Goal: Task Accomplishment & Management: Manage account settings

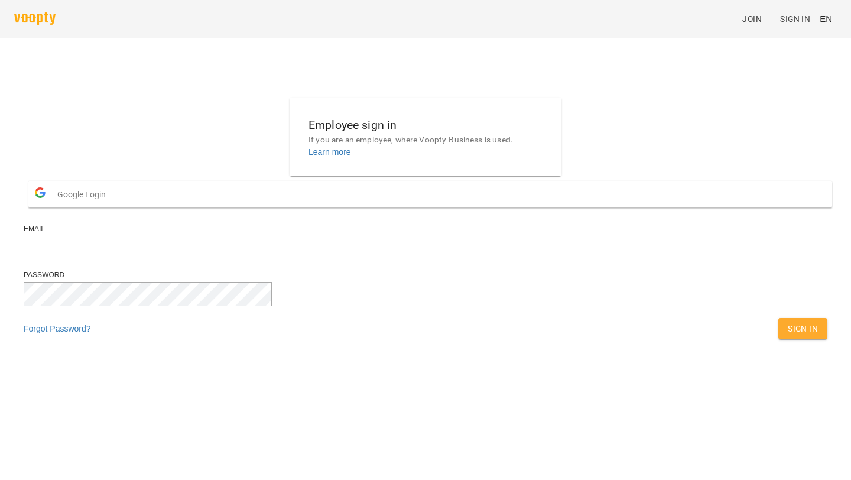
click at [376, 258] on input "email" at bounding box center [426, 247] width 804 height 22
type input "**********"
click at [778, 318] on button "Sign In" at bounding box center [802, 328] width 49 height 21
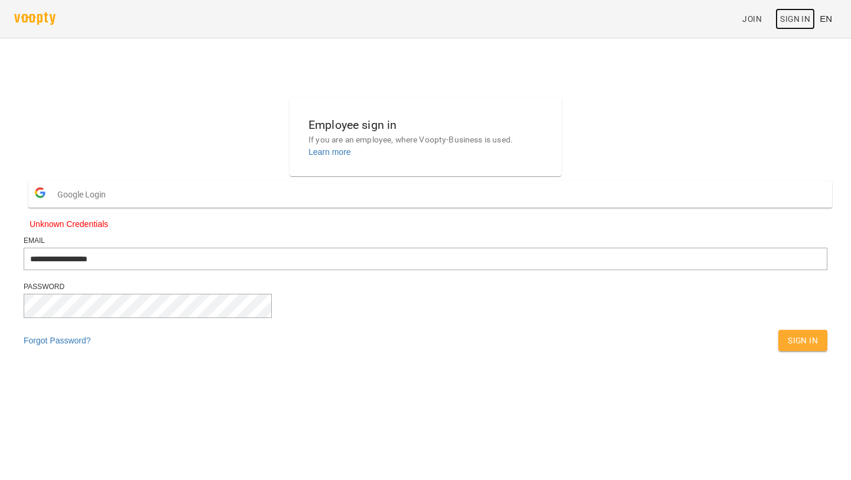
click at [796, 25] on span "Sign In" at bounding box center [795, 19] width 30 height 14
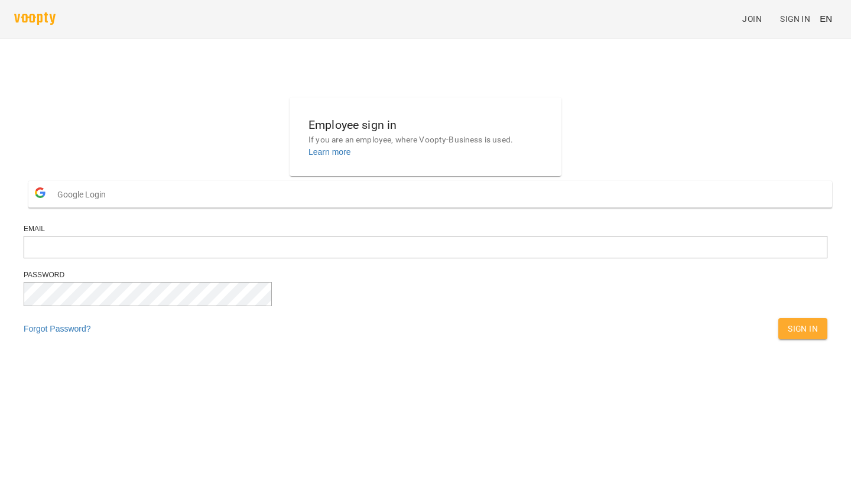
click at [830, 17] on span "EN" at bounding box center [825, 18] width 12 height 12
click at [804, 71] on div "Українська" at bounding box center [803, 66] width 60 height 21
click at [759, 19] on span "Приєднатися" at bounding box center [741, 19] width 63 height 14
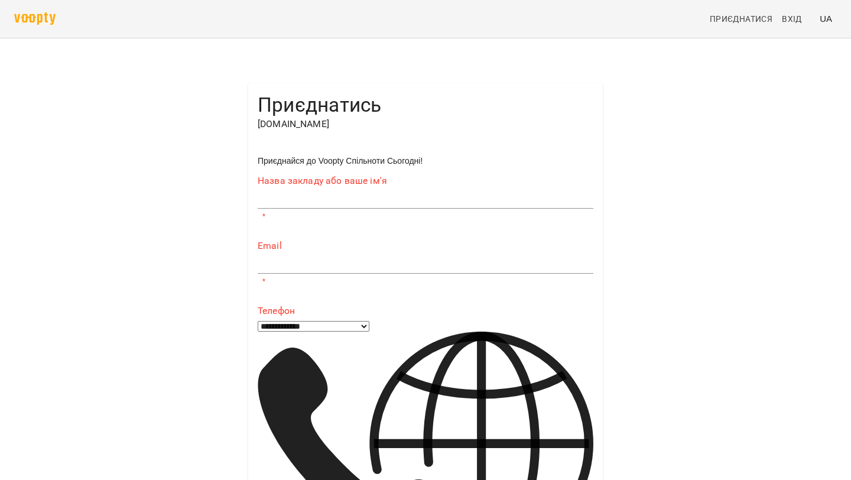
click at [370, 204] on input "text" at bounding box center [426, 199] width 336 height 19
type input "****"
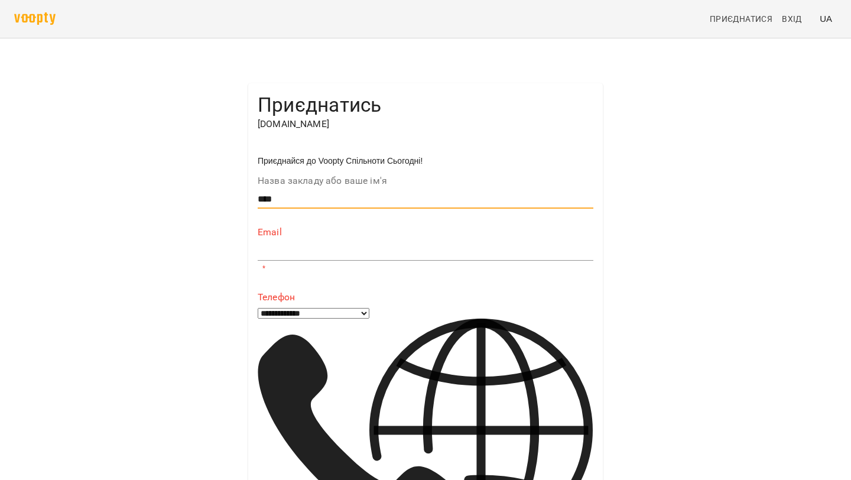
click at [343, 250] on input "text" at bounding box center [426, 251] width 336 height 19
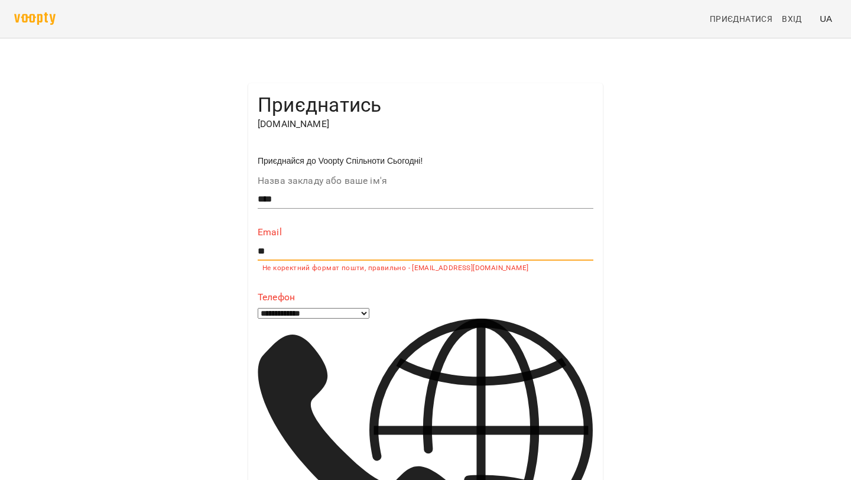
type input "**********"
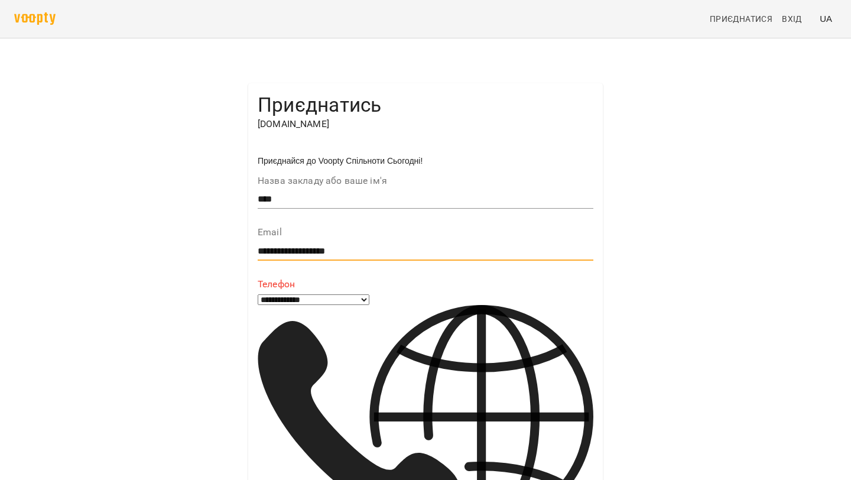
type input "***"
select select "**"
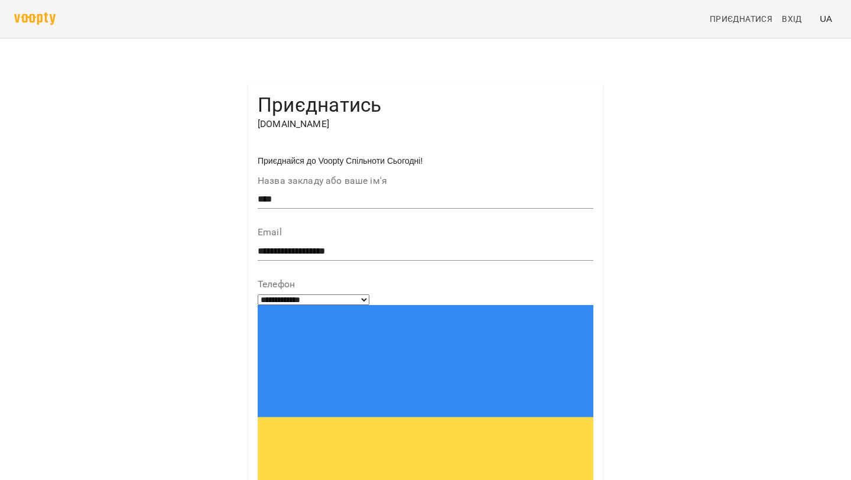
scroll to position [154, 0]
type input "**********"
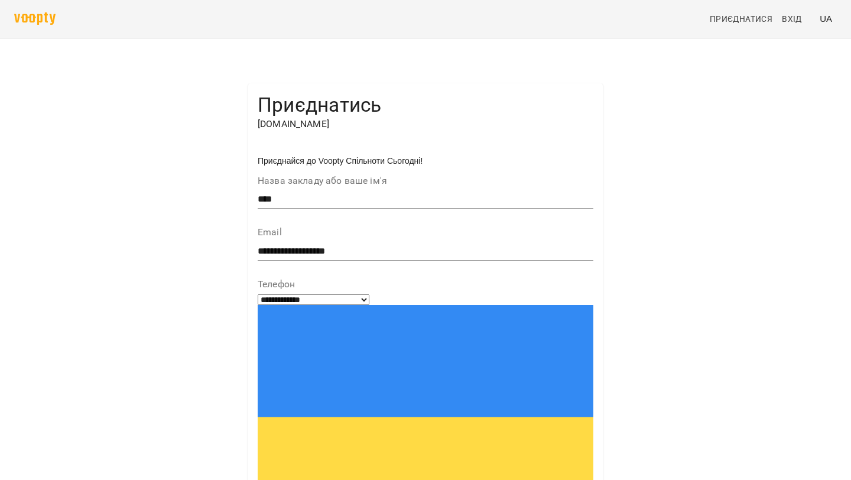
scroll to position [326, 0]
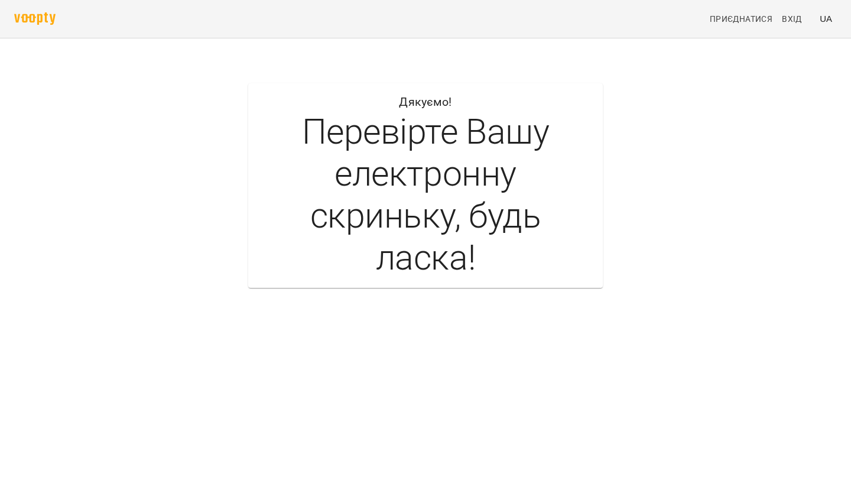
scroll to position [0, 0]
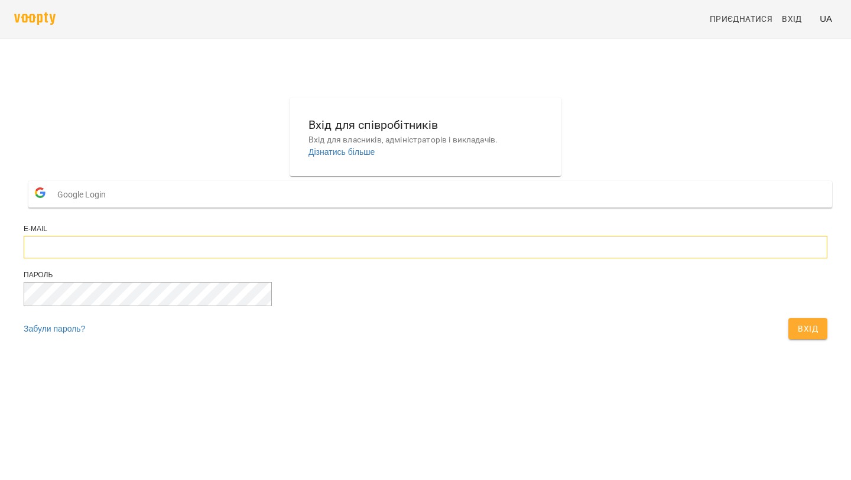
type input "**********"
click at [798, 336] on span "Вхід" at bounding box center [808, 328] width 20 height 14
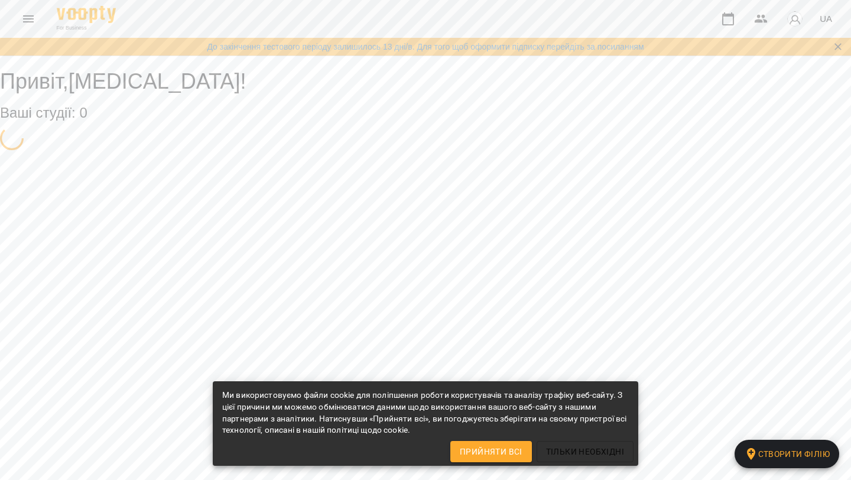
select select "**"
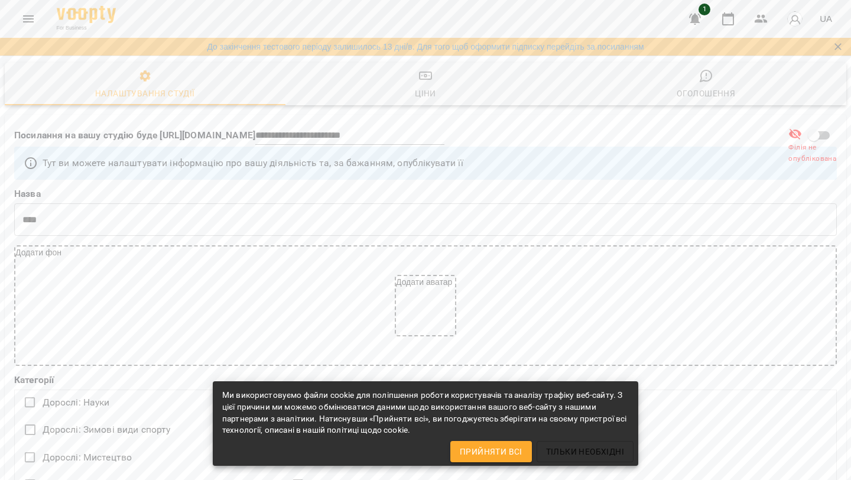
click at [495, 452] on span "Прийняти всі" at bounding box center [491, 451] width 63 height 14
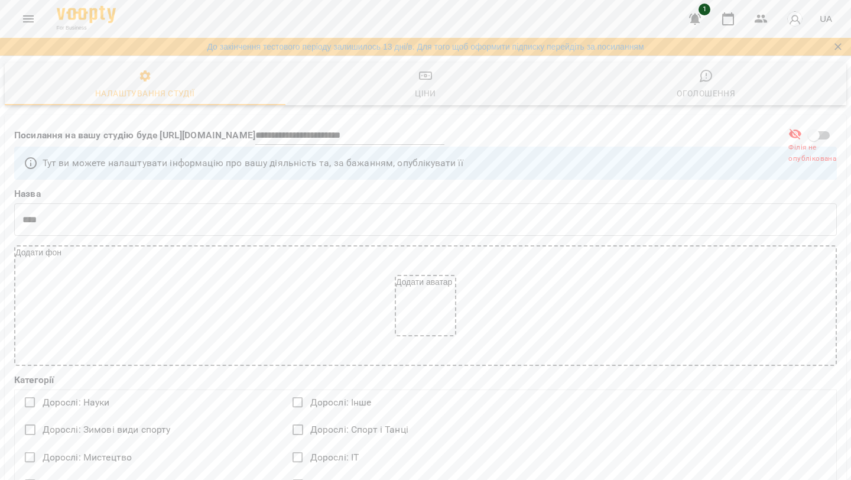
click at [430, 79] on rect "button" at bounding box center [425, 75] width 12 height 7
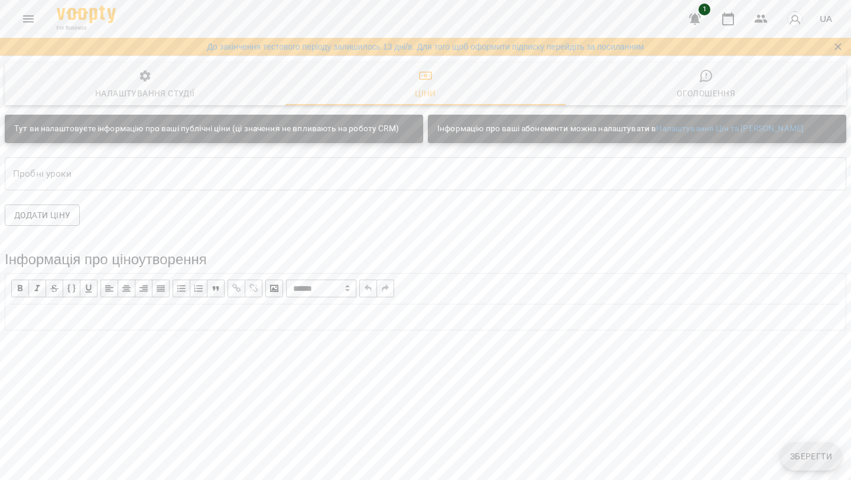
click at [175, 77] on span "Налаштування студії" at bounding box center [145, 85] width 266 height 32
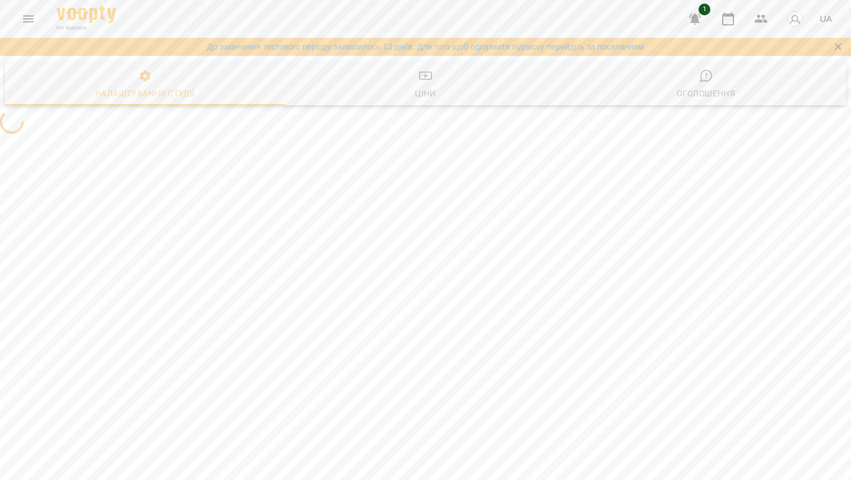
select select "**"
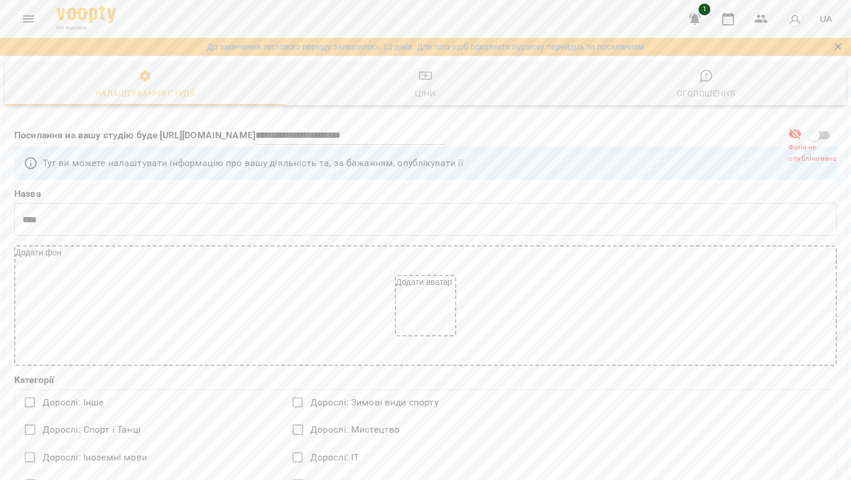
click at [417, 301] on div "Додати аватар" at bounding box center [425, 305] width 59 height 59
click at [437, 290] on div "Додати аватар" at bounding box center [425, 305] width 59 height 59
type input "**********"
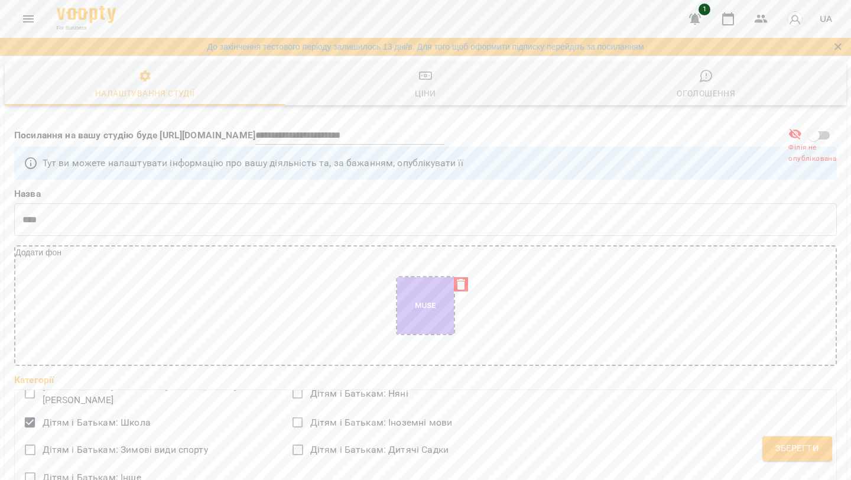
scroll to position [366, 0]
type input "*"
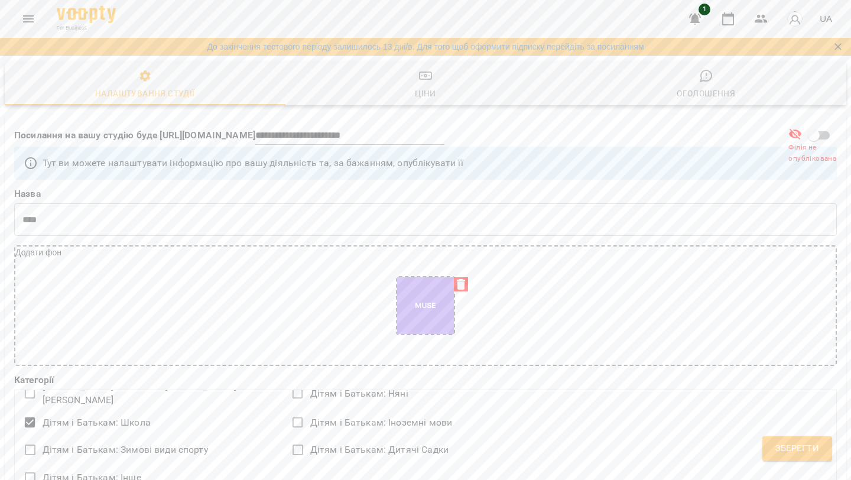
type input "**********"
click at [798, 451] on span "Зберегти" at bounding box center [797, 448] width 44 height 15
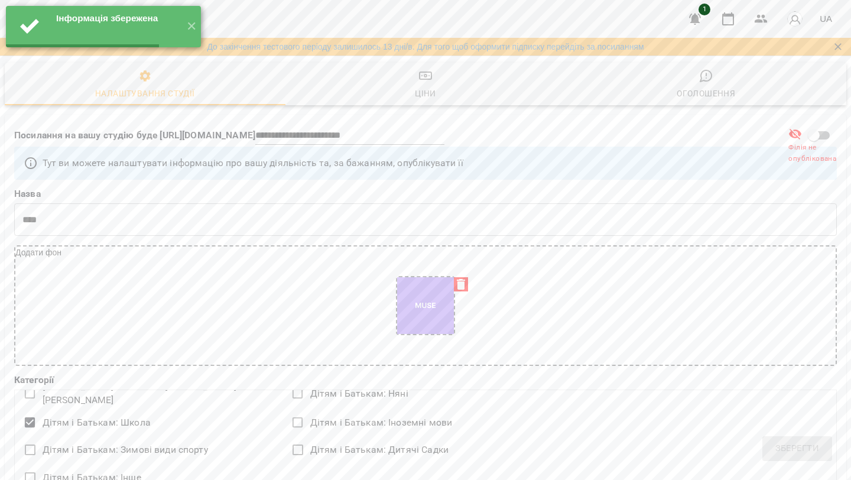
select select "**"
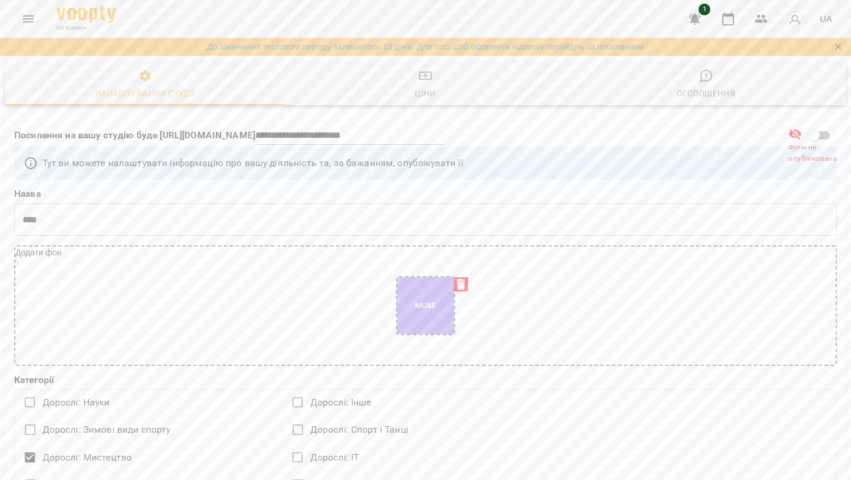
scroll to position [1110, 0]
click at [32, 22] on icon "Menu" at bounding box center [28, 18] width 11 height 7
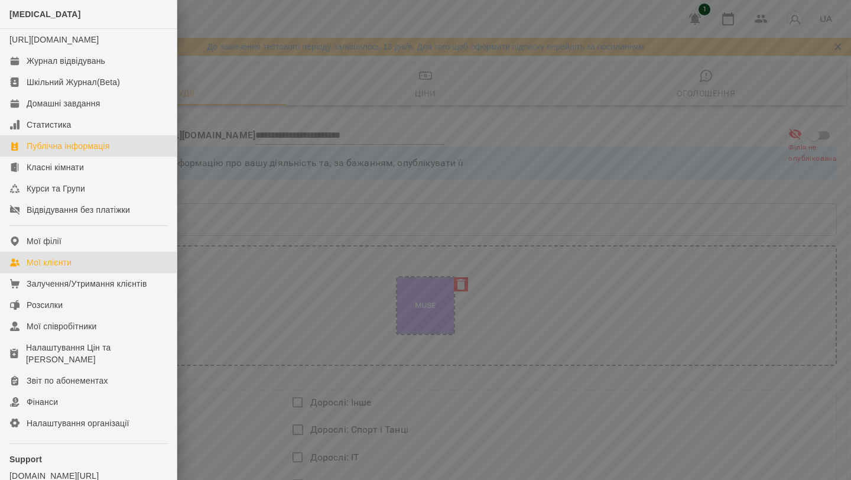
click at [85, 273] on link "Мої клієнти" at bounding box center [88, 262] width 177 height 21
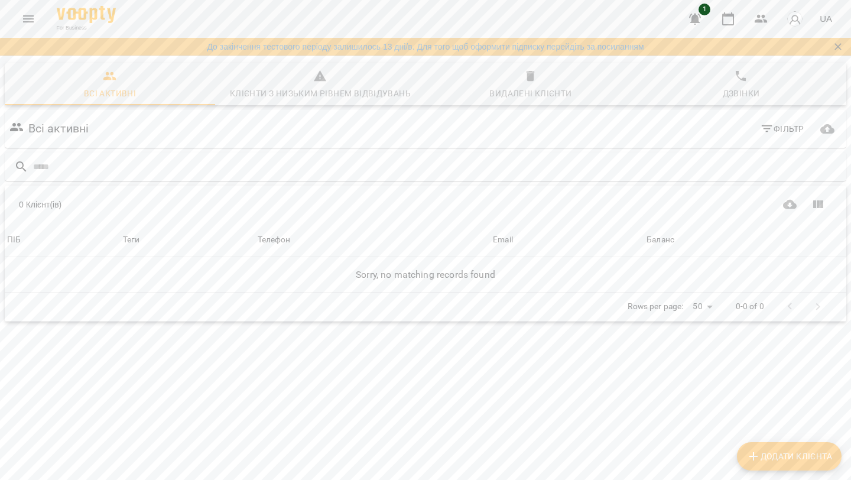
click at [29, 25] on icon "Menu" at bounding box center [28, 19] width 14 height 14
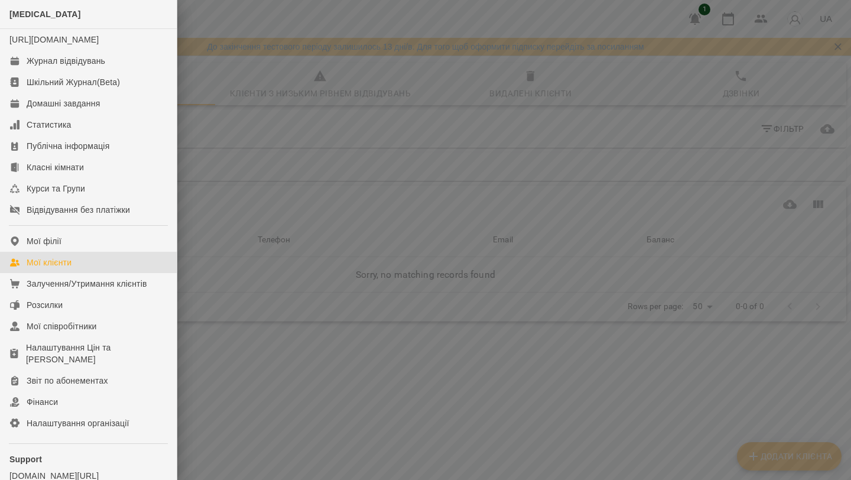
click at [268, 196] on div at bounding box center [425, 240] width 851 height 480
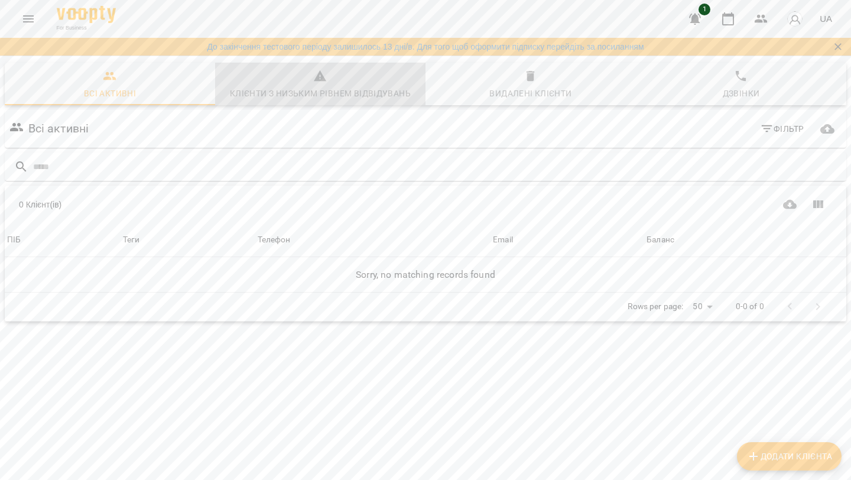
click at [278, 84] on span "Клієнти з низьким рівнем відвідувань" at bounding box center [320, 85] width 196 height 32
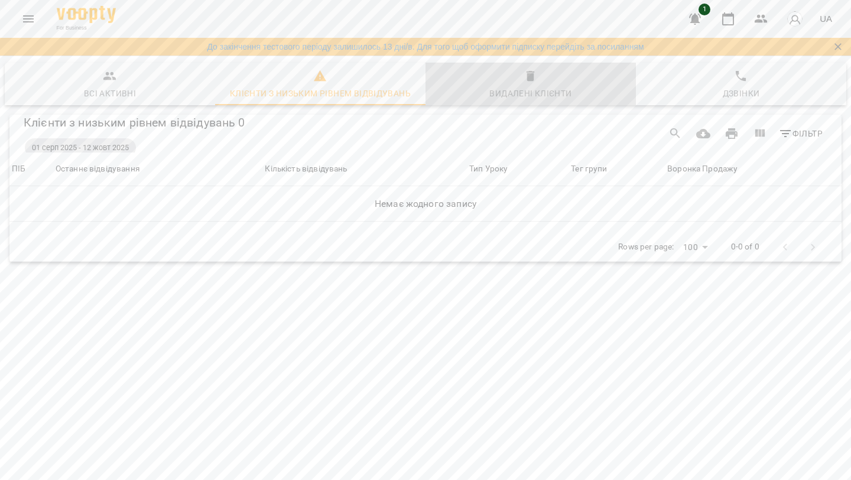
click at [493, 89] on div "Видалені клієнти" at bounding box center [530, 93] width 82 height 14
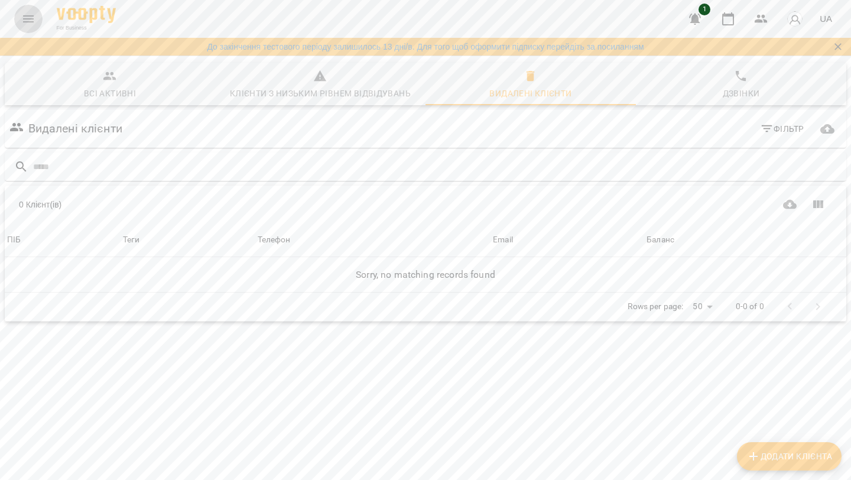
click at [28, 17] on icon "Menu" at bounding box center [28, 19] width 14 height 14
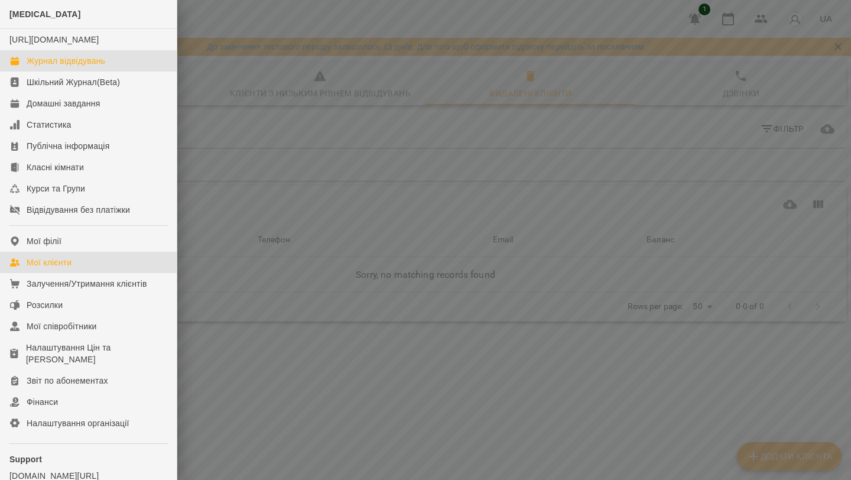
click at [93, 67] on div "Журнал відвідувань" at bounding box center [66, 61] width 79 height 12
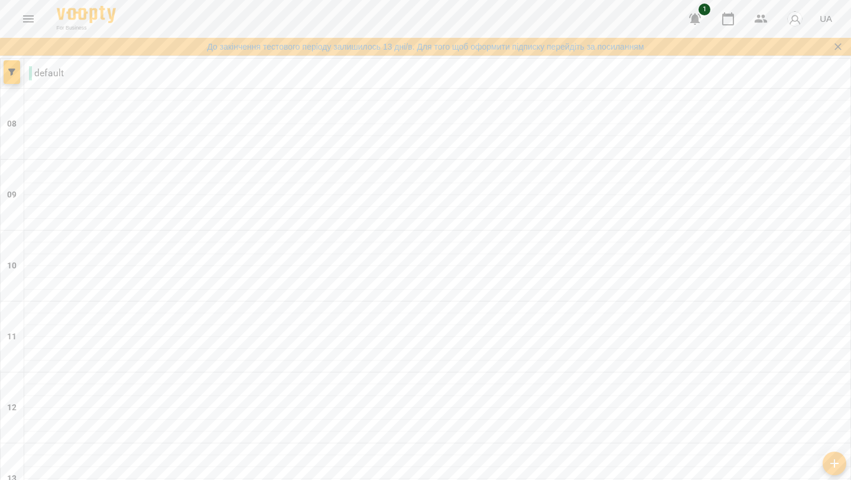
click at [27, 14] on icon "Menu" at bounding box center [28, 19] width 14 height 14
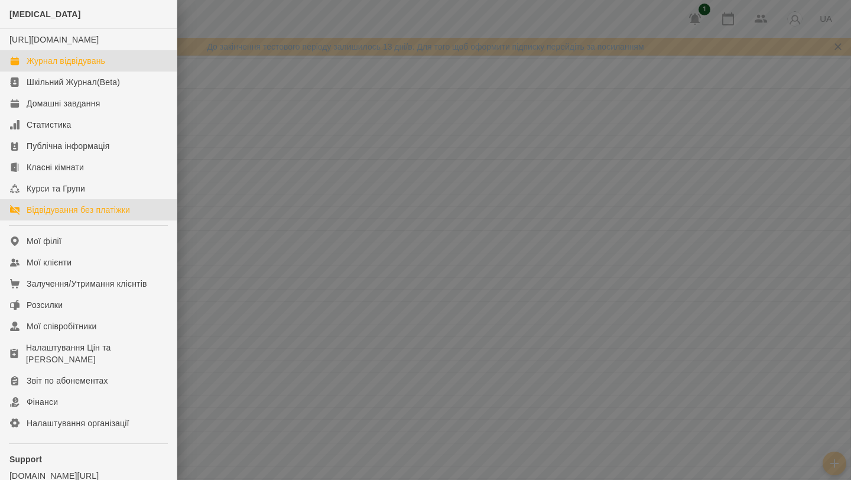
click at [78, 216] on div "Відвідування без платіжки" at bounding box center [78, 210] width 103 height 12
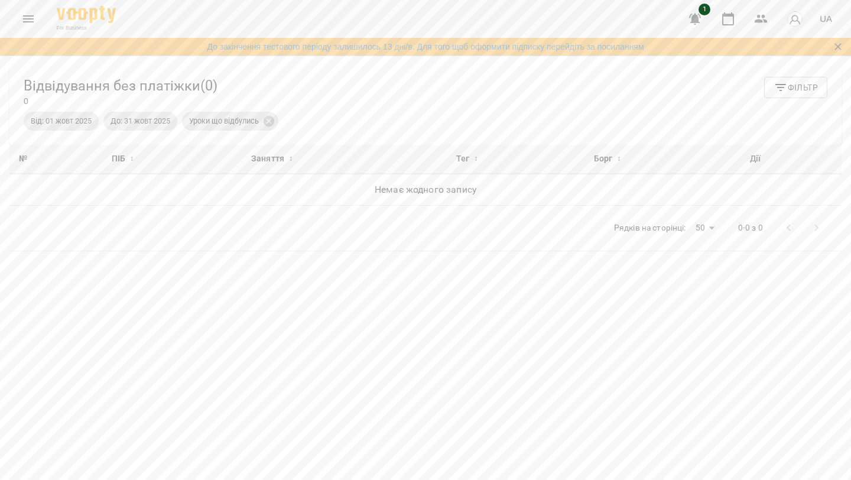
click at [31, 21] on icon "Menu" at bounding box center [28, 18] width 11 height 7
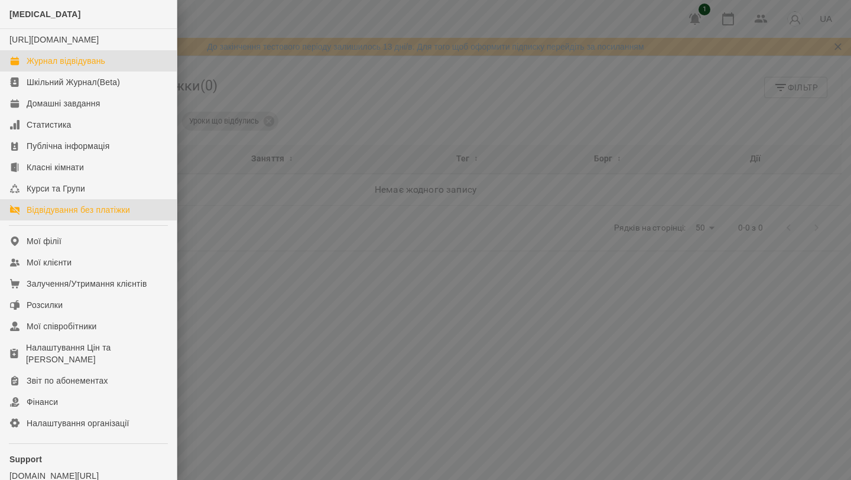
click at [72, 67] on div "Журнал відвідувань" at bounding box center [66, 61] width 79 height 12
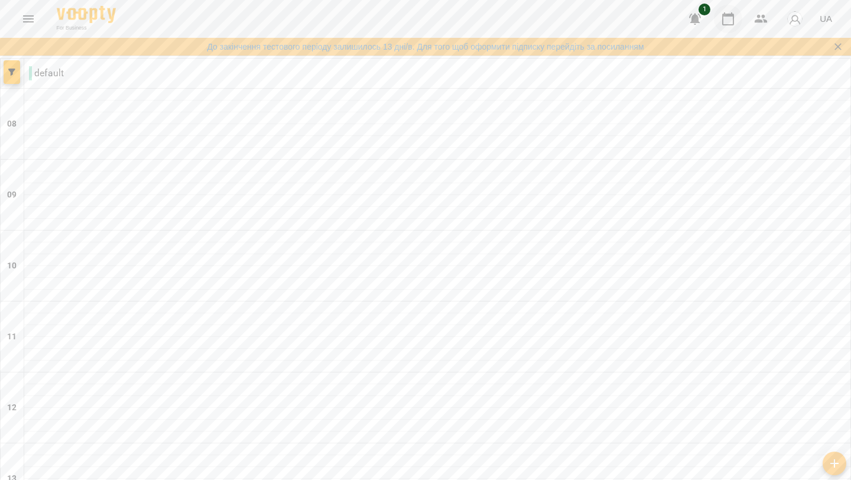
click at [732, 17] on icon "button" at bounding box center [728, 19] width 14 height 14
click at [731, 17] on icon "button" at bounding box center [728, 19] width 14 height 14
click at [770, 23] on button "button" at bounding box center [761, 19] width 28 height 28
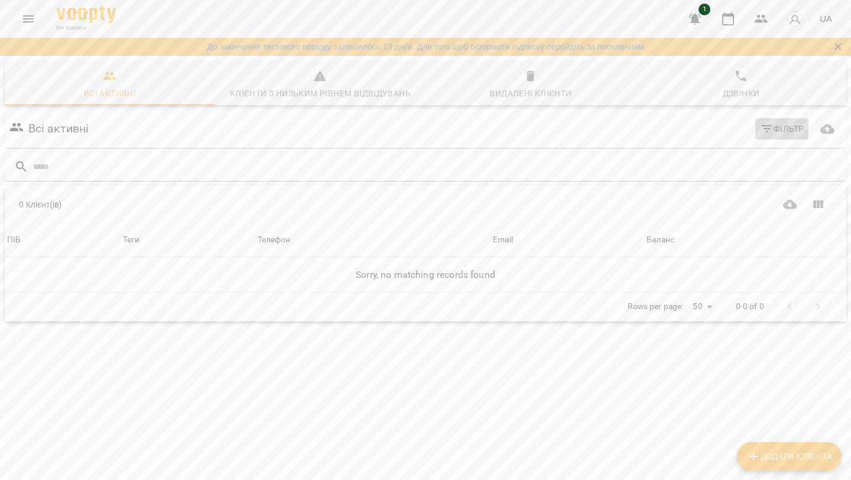
click at [767, 131] on icon "button" at bounding box center [767, 129] width 14 height 14
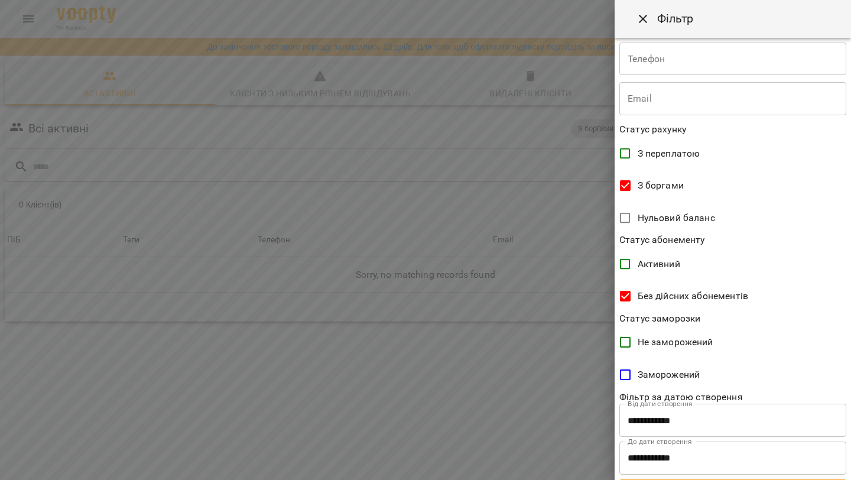
scroll to position [178, 0]
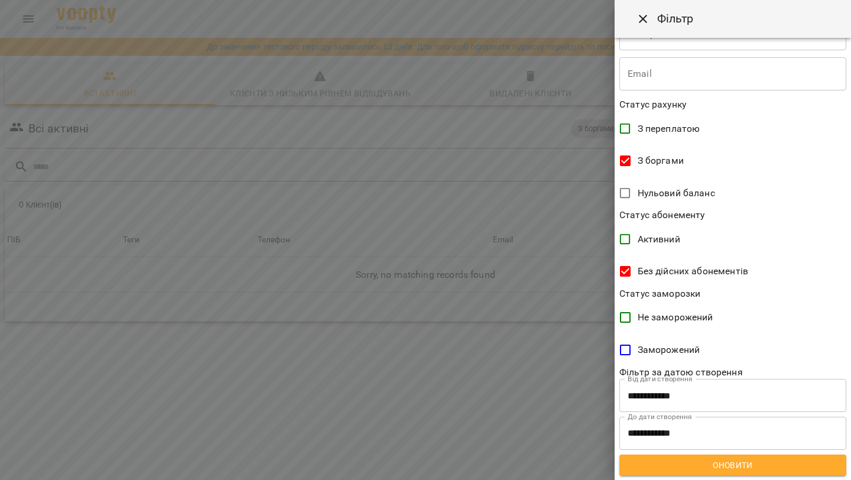
click at [571, 351] on div at bounding box center [425, 240] width 851 height 480
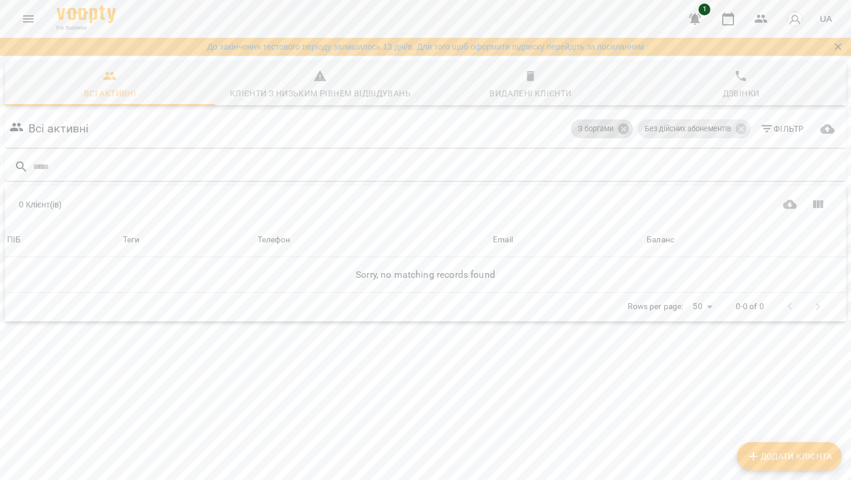
click at [620, 131] on icon at bounding box center [623, 128] width 13 height 13
click at [740, 126] on icon at bounding box center [740, 128] width 11 height 11
click at [777, 126] on span "Фільтр" at bounding box center [782, 129] width 44 height 14
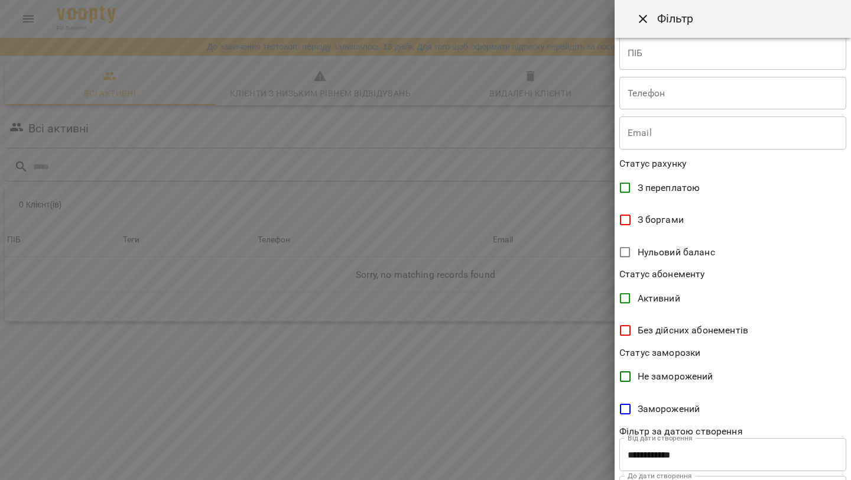
scroll to position [123, 0]
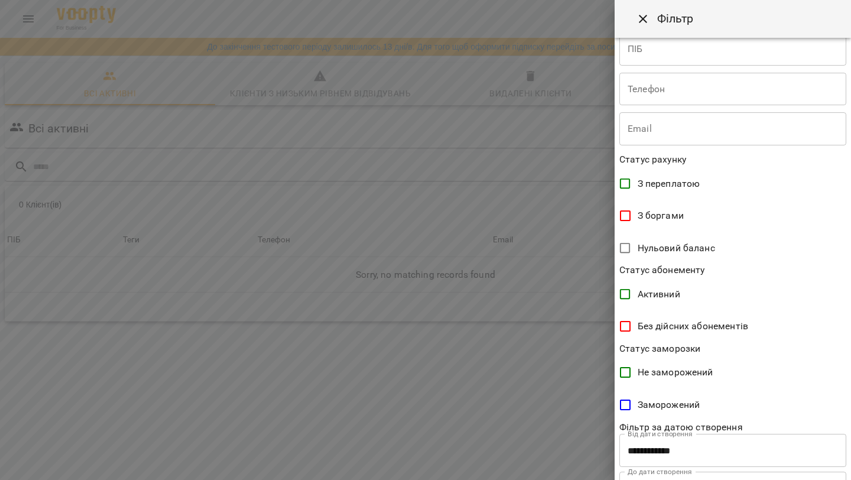
click at [567, 307] on div at bounding box center [425, 240] width 851 height 480
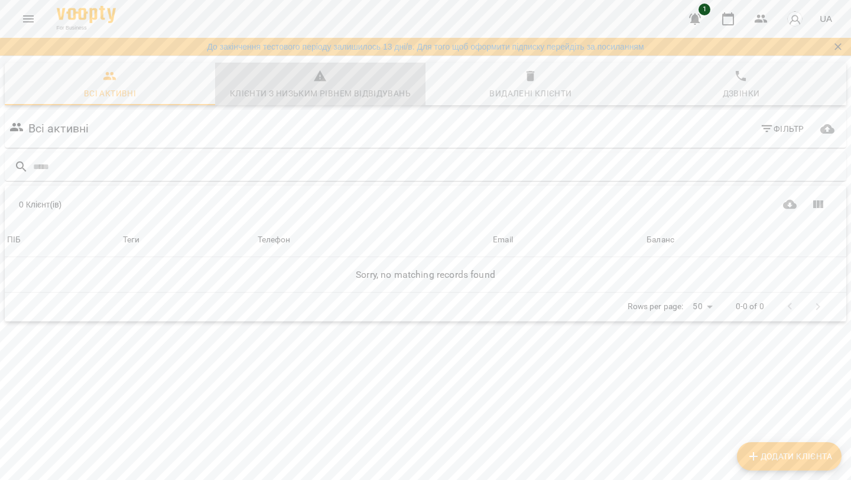
click at [353, 80] on span "Клієнти з низьким рівнем відвідувань" at bounding box center [320, 85] width 196 height 32
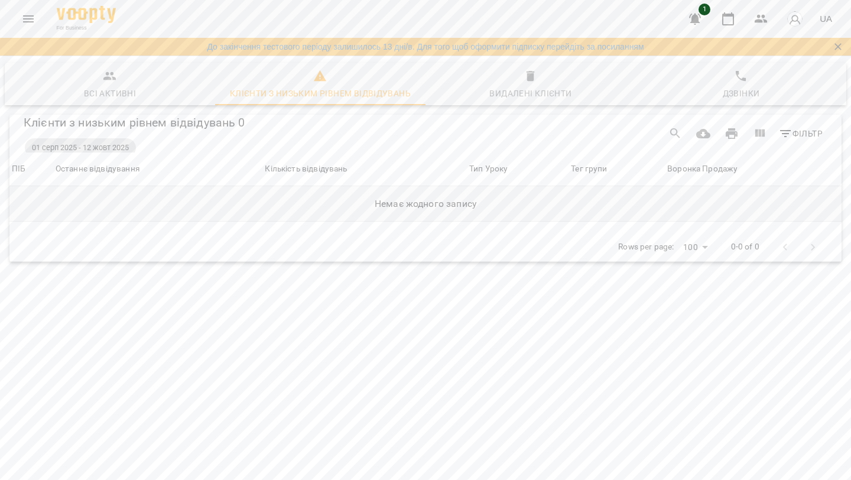
click at [225, 202] on h6 "Немає жодного запису" at bounding box center [425, 204] width 827 height 17
click at [323, 208] on h6 "Немає жодного запису" at bounding box center [425, 204] width 827 height 17
click at [123, 85] on span "Всі активні" at bounding box center [110, 85] width 196 height 32
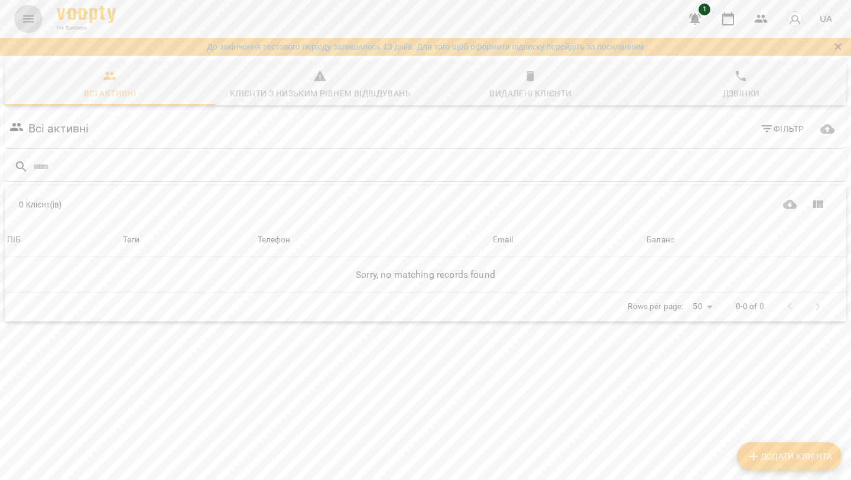
click at [27, 18] on icon "Menu" at bounding box center [28, 19] width 14 height 14
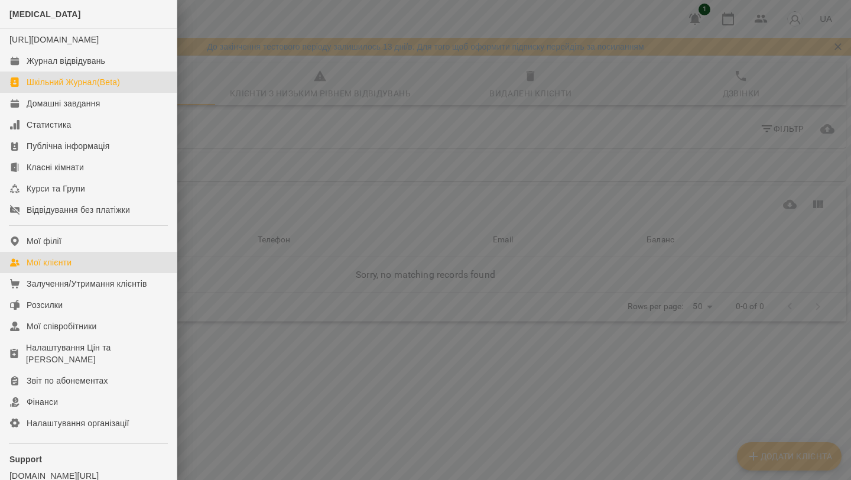
click at [70, 88] on div "Шкільний Журнал(Beta)" at bounding box center [73, 82] width 93 height 12
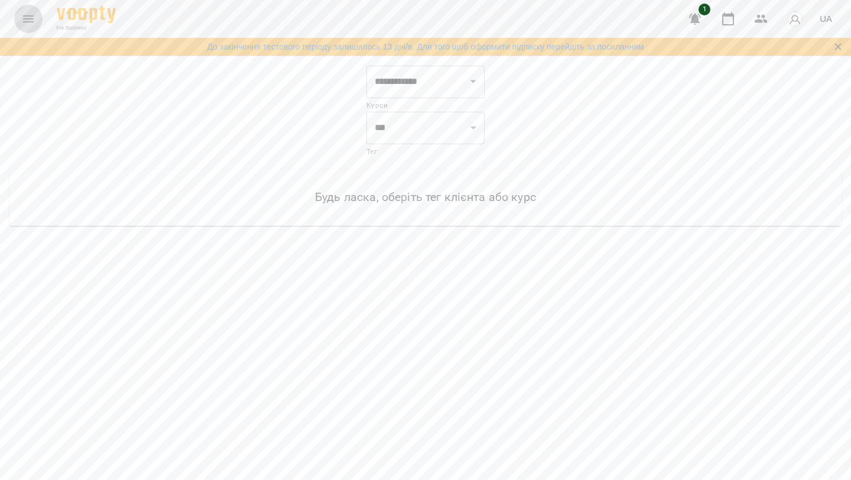
click at [27, 23] on icon "Menu" at bounding box center [28, 19] width 14 height 14
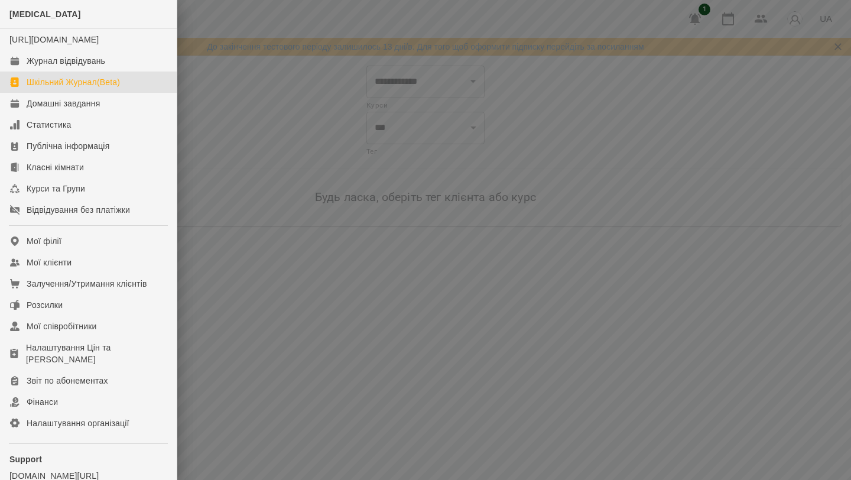
click at [90, 88] on div "Шкільний Журнал(Beta)" at bounding box center [73, 82] width 93 height 12
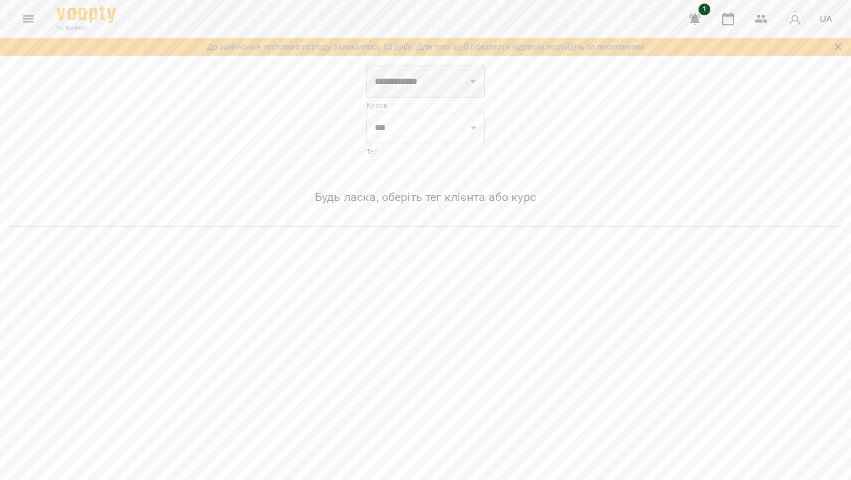
click at [442, 82] on select "**********" at bounding box center [425, 81] width 118 height 33
click at [30, 28] on button "Menu" at bounding box center [28, 19] width 28 height 28
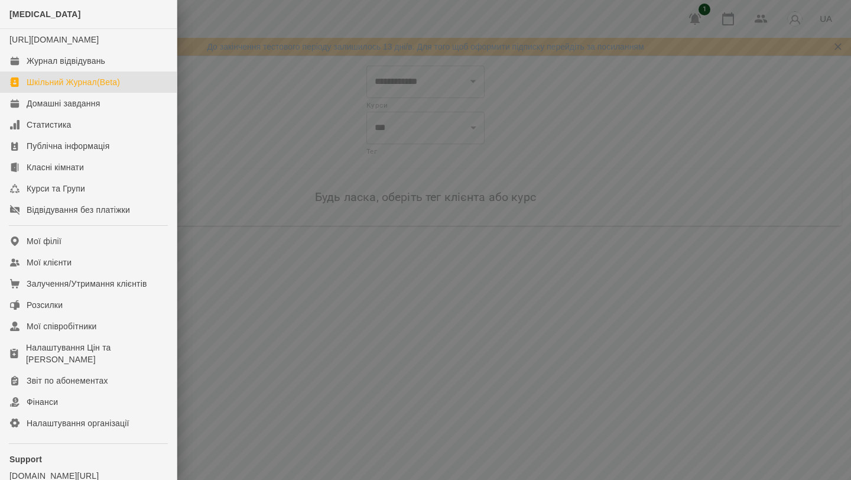
click at [141, 93] on link "Шкільний Журнал(Beta)" at bounding box center [88, 81] width 177 height 21
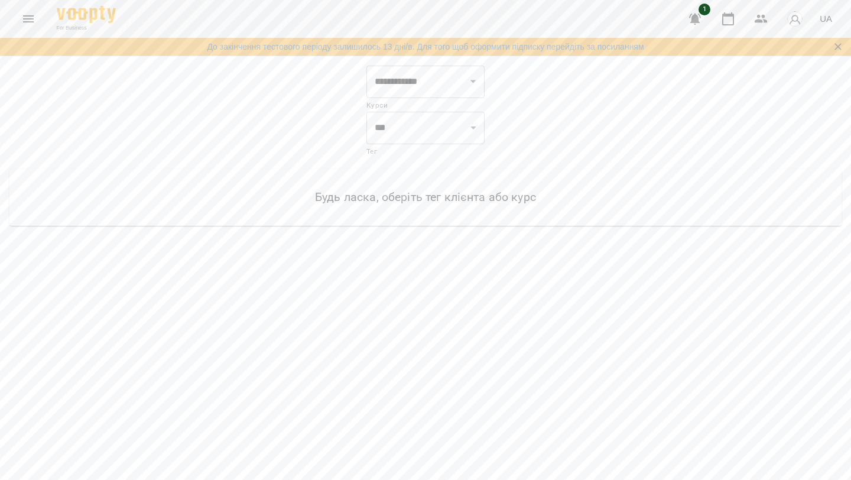
click at [21, 18] on icon "Menu" at bounding box center [28, 19] width 14 height 14
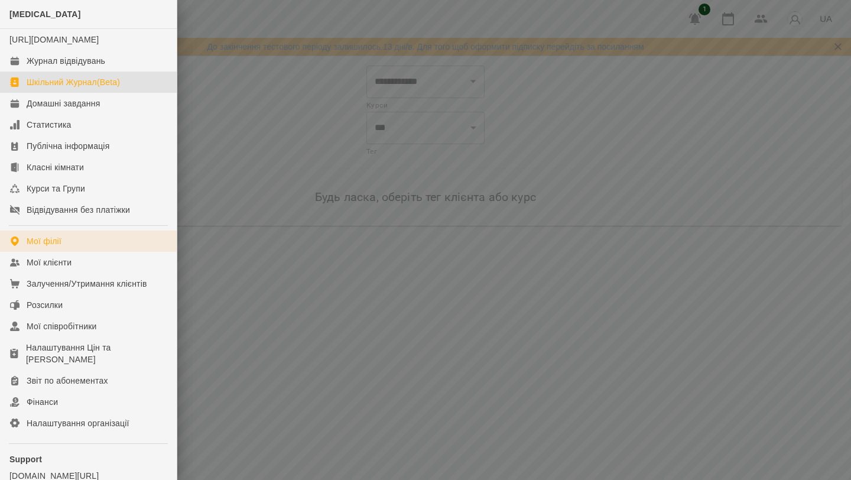
click at [110, 252] on link "Мої філії" at bounding box center [88, 240] width 177 height 21
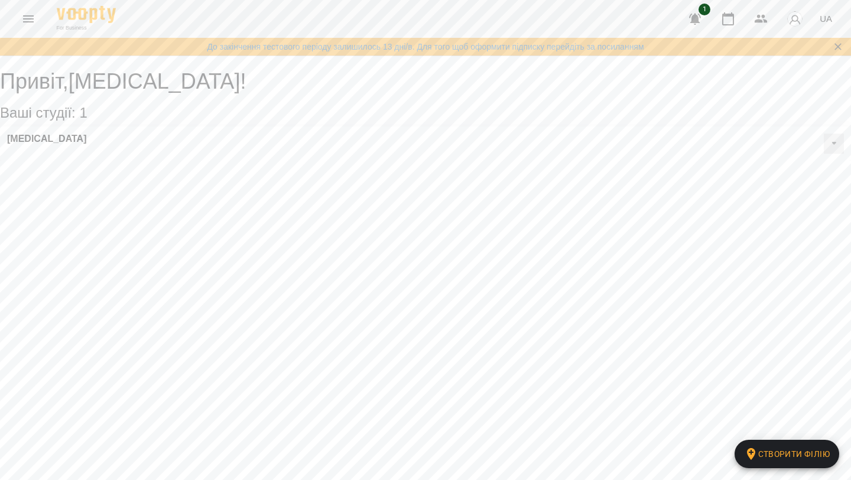
click at [106, 161] on div "[MEDICAL_DATA]" at bounding box center [425, 143] width 851 height 34
click at [28, 16] on icon "Menu" at bounding box center [28, 18] width 11 height 7
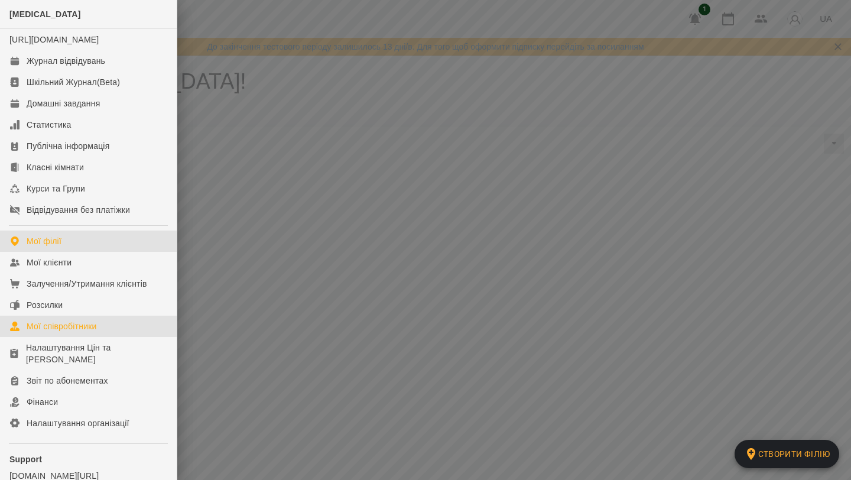
click at [108, 337] on link "Мої співробітники" at bounding box center [88, 326] width 177 height 21
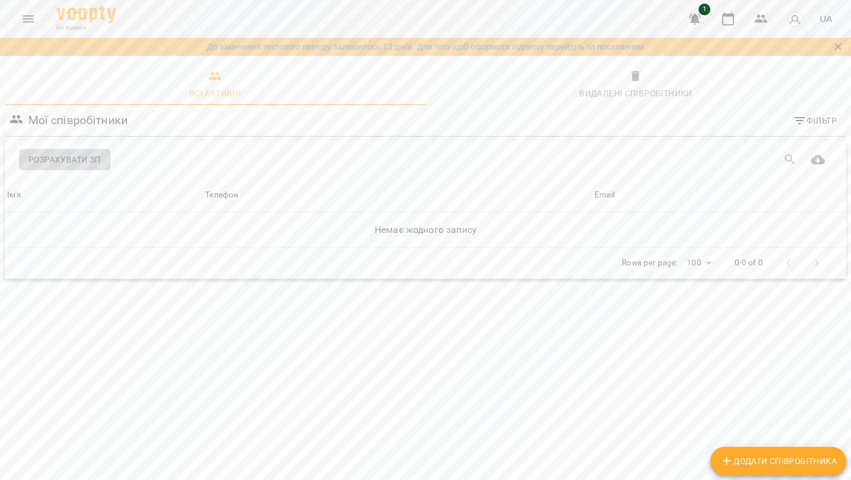
click at [84, 157] on span "Розрахувати ЗП" at bounding box center [64, 159] width 73 height 14
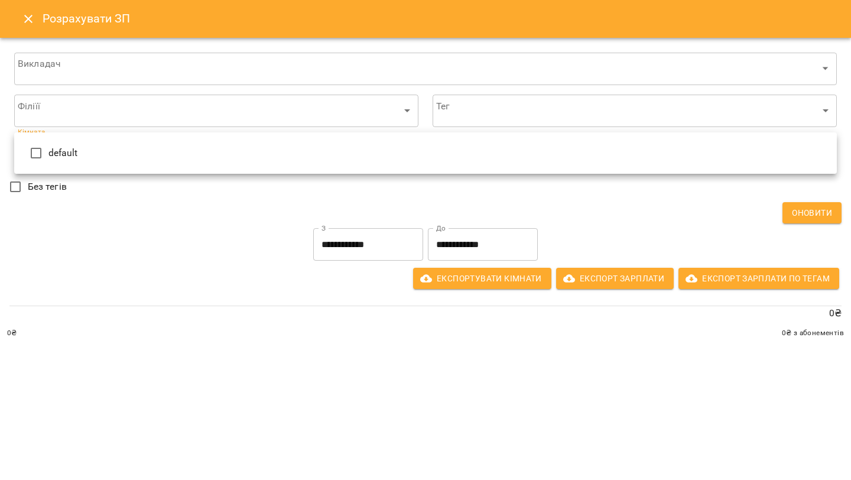
click at [175, 142] on body "**********" at bounding box center [425, 163] width 851 height 326
click at [164, 236] on div at bounding box center [425, 240] width 851 height 480
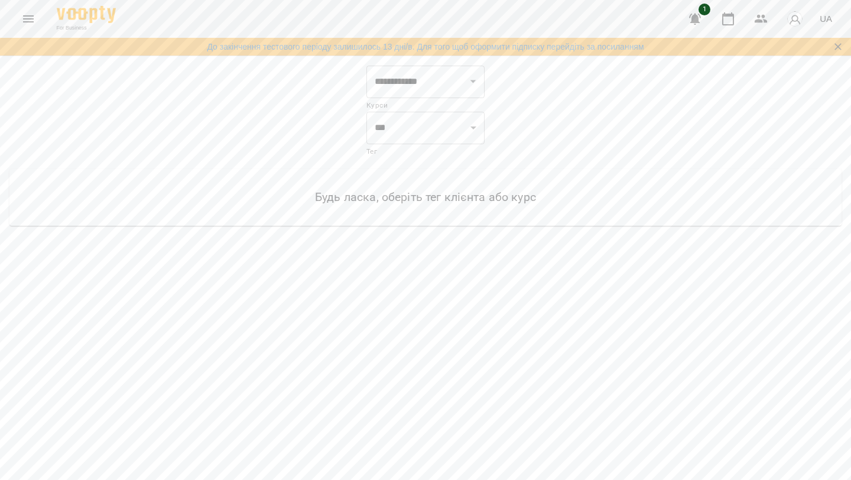
click at [32, 17] on icon "Menu" at bounding box center [28, 19] width 14 height 14
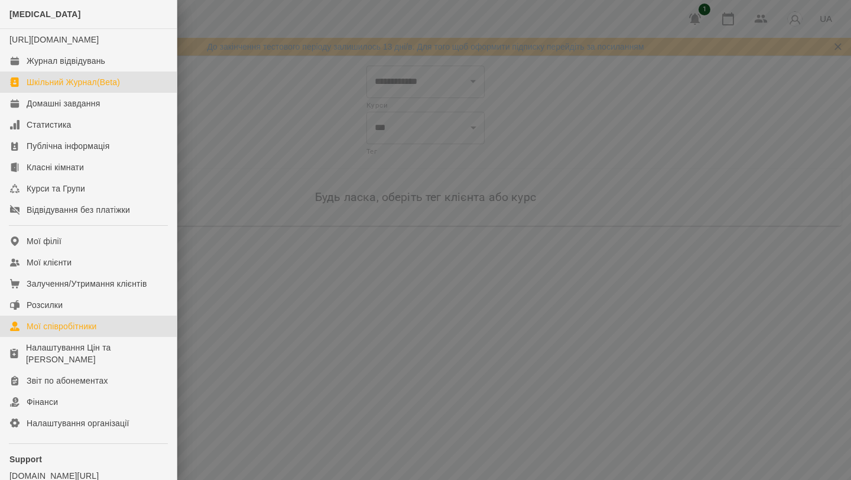
click at [55, 332] on div "Мої співробітники" at bounding box center [62, 326] width 70 height 12
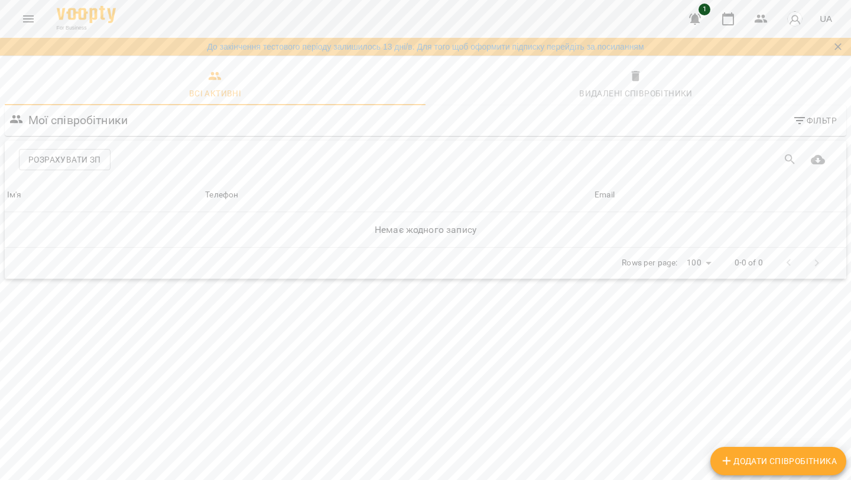
click at [25, 11] on button "Menu" at bounding box center [28, 19] width 28 height 28
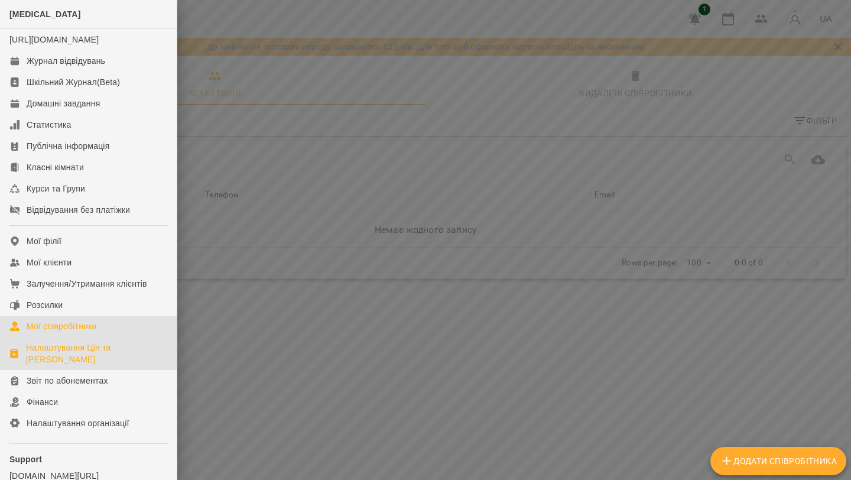
click at [97, 356] on div "Налаштування Цін та [PERSON_NAME]" at bounding box center [96, 353] width 141 height 24
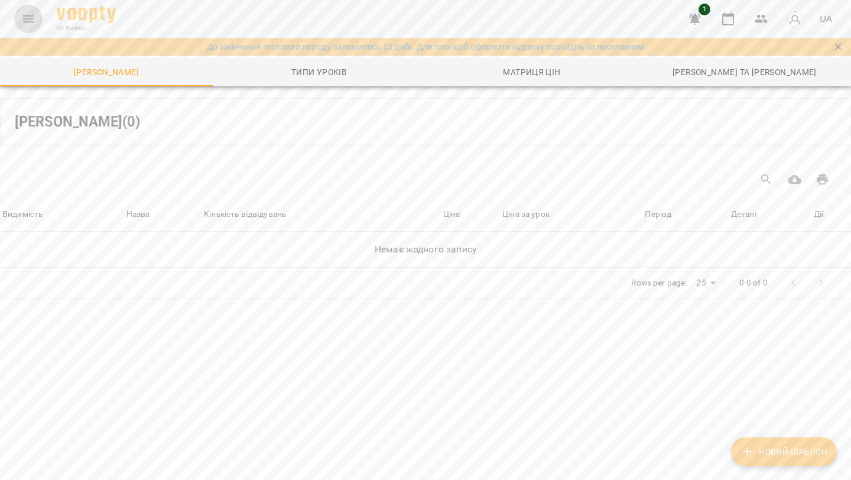
click at [30, 25] on icon "Menu" at bounding box center [28, 19] width 14 height 14
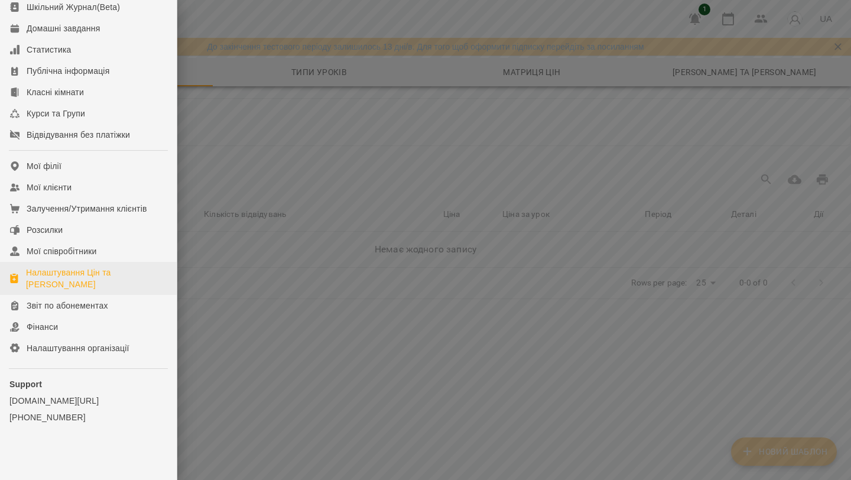
scroll to position [87, 0]
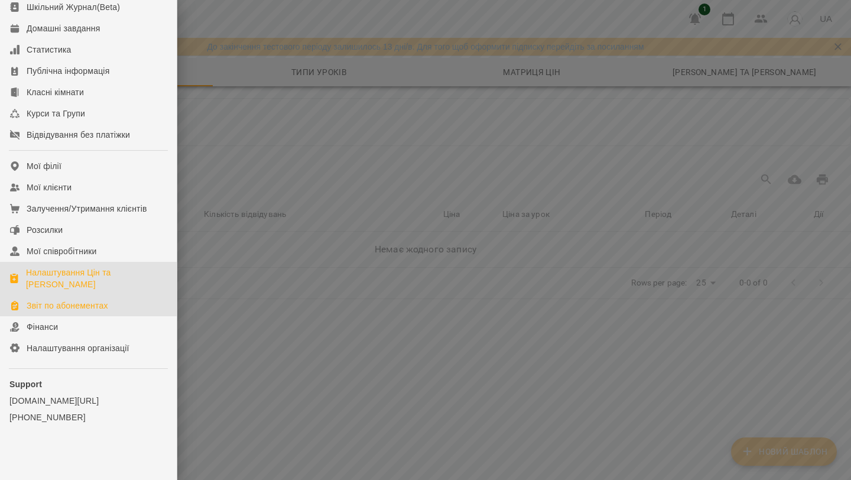
click at [97, 307] on div "Звіт по абонементах" at bounding box center [68, 306] width 82 height 12
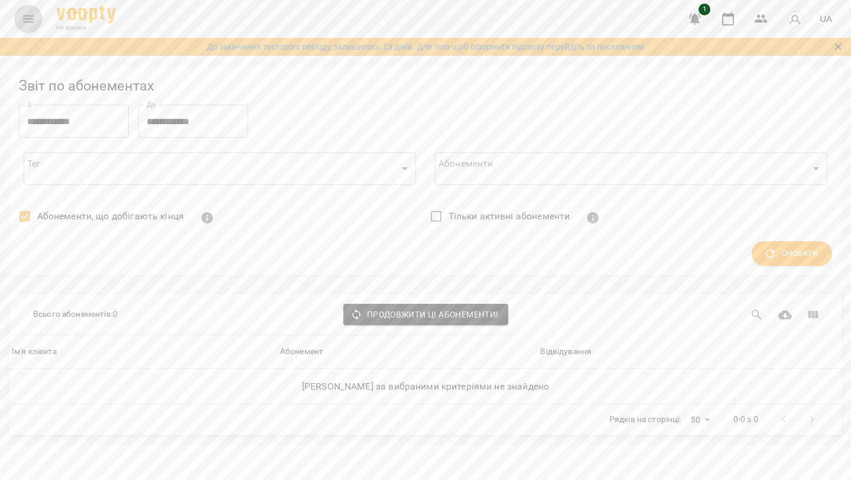
click at [24, 23] on icon "Menu" at bounding box center [28, 19] width 14 height 14
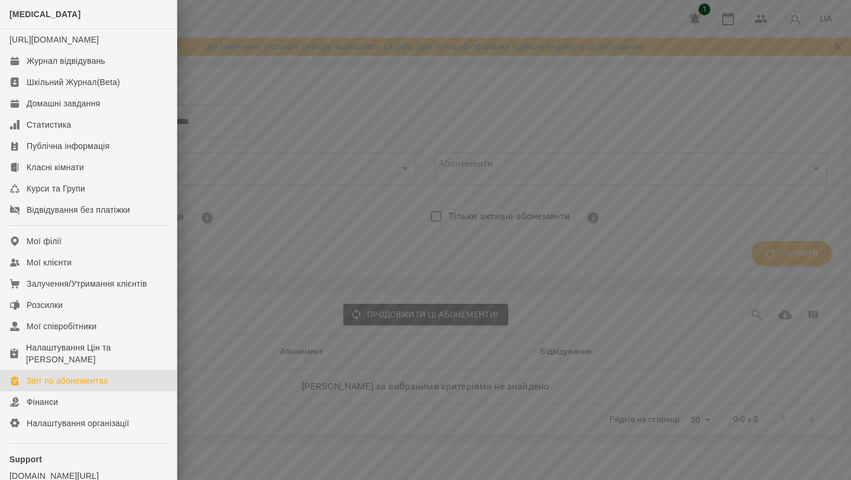
click at [226, 77] on div at bounding box center [425, 240] width 851 height 480
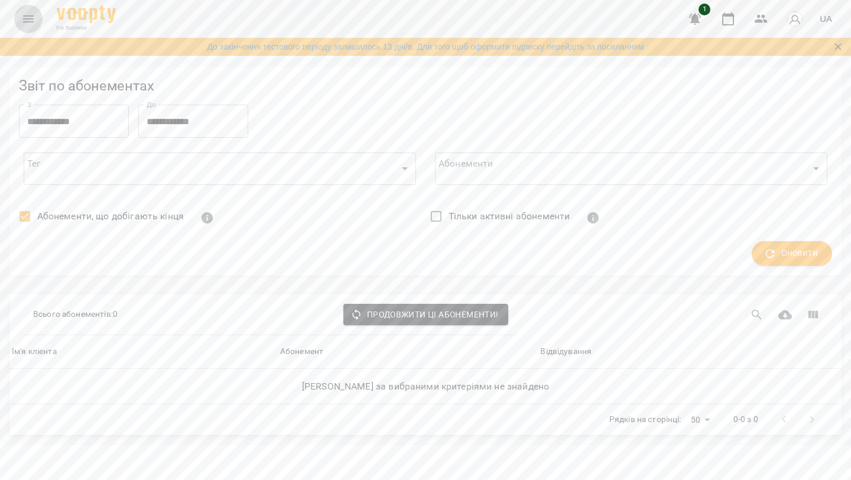
click at [25, 19] on icon "Menu" at bounding box center [28, 18] width 11 height 7
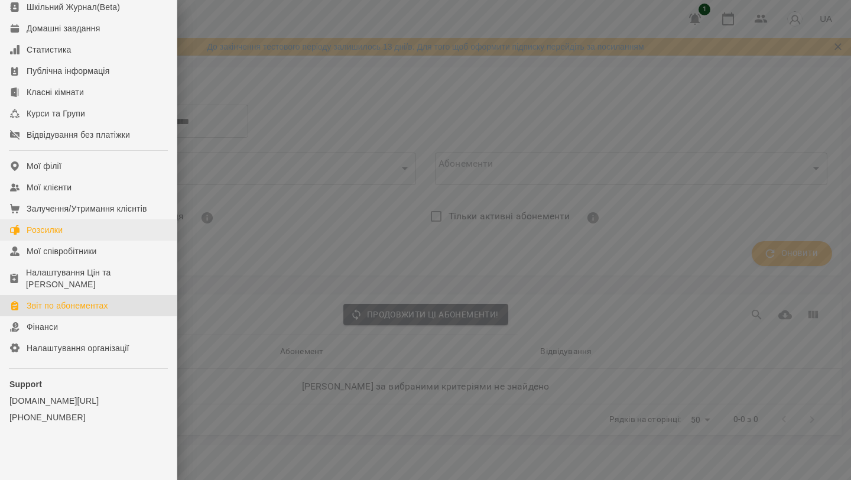
scroll to position [87, 0]
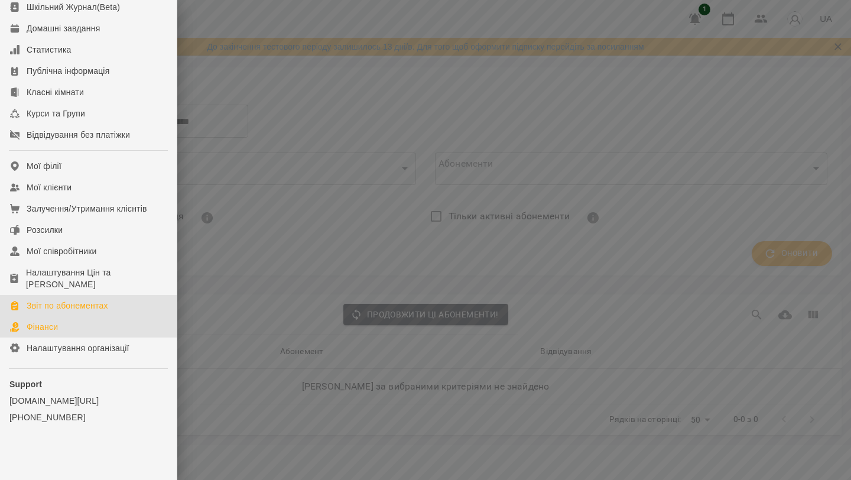
click at [96, 321] on link "Фінанси" at bounding box center [88, 326] width 177 height 21
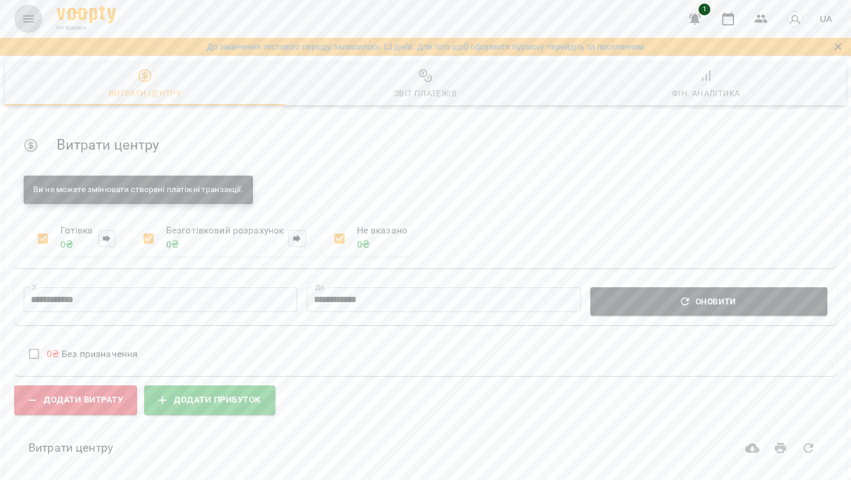
click at [24, 24] on icon "Menu" at bounding box center [28, 19] width 14 height 14
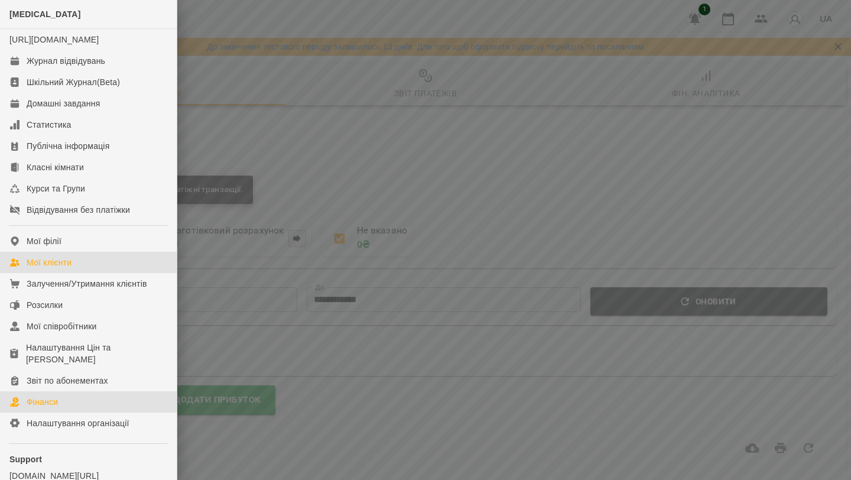
click at [95, 269] on link "Мої клієнти" at bounding box center [88, 262] width 177 height 21
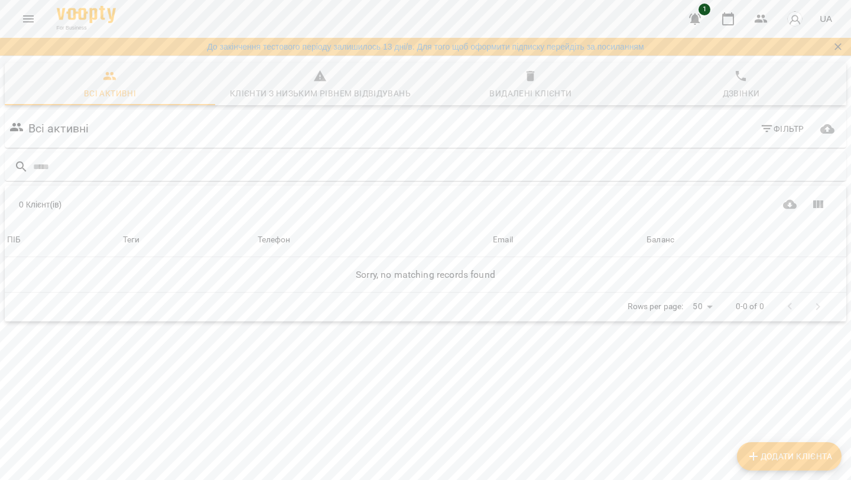
click at [777, 463] on span "Додати клієнта" at bounding box center [789, 456] width 86 height 14
select select "**"
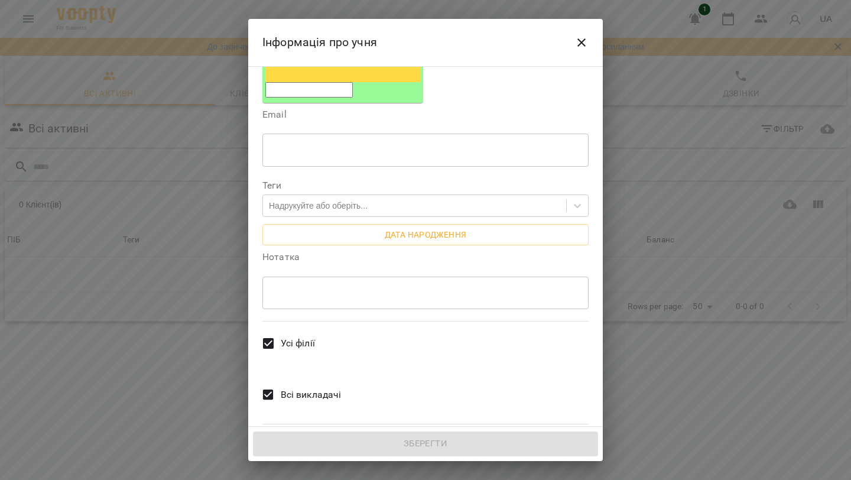
scroll to position [238, 0]
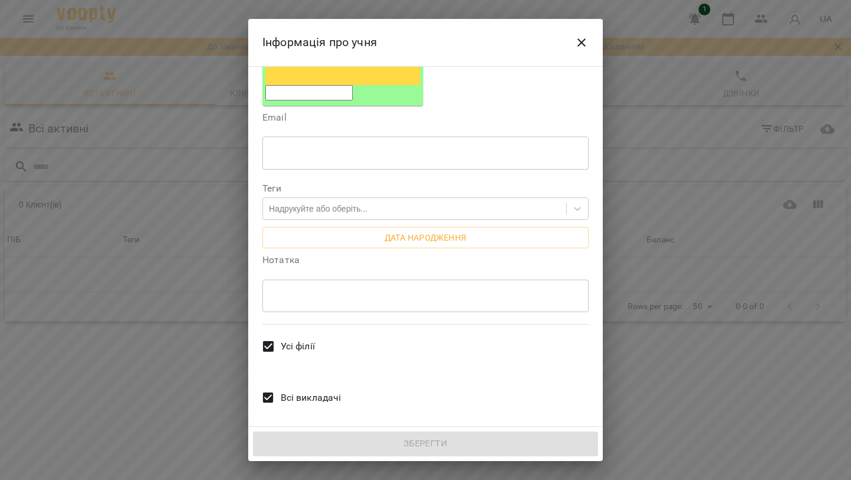
click at [320, 391] on span "Всі викладачі" at bounding box center [311, 398] width 61 height 14
click at [294, 339] on span "Усі філії" at bounding box center [298, 346] width 34 height 14
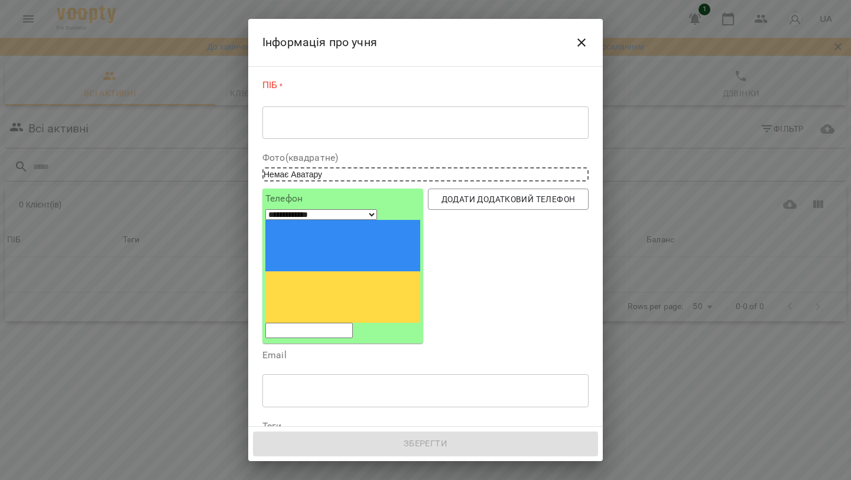
scroll to position [40, 0]
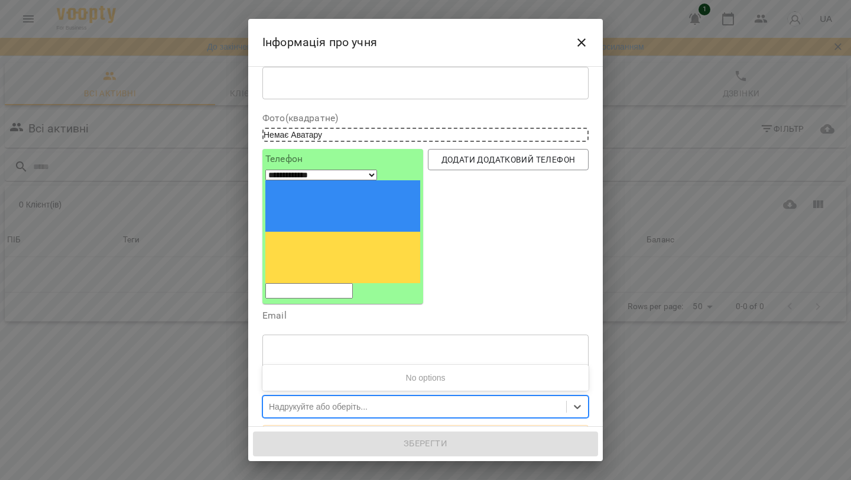
click at [367, 401] on div "Надрукуйте або оберіть..." at bounding box center [318, 407] width 99 height 12
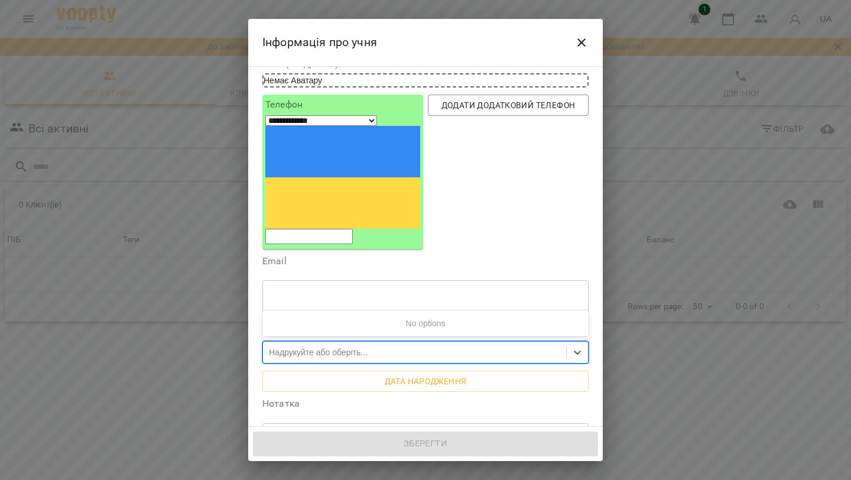
scroll to position [122, 0]
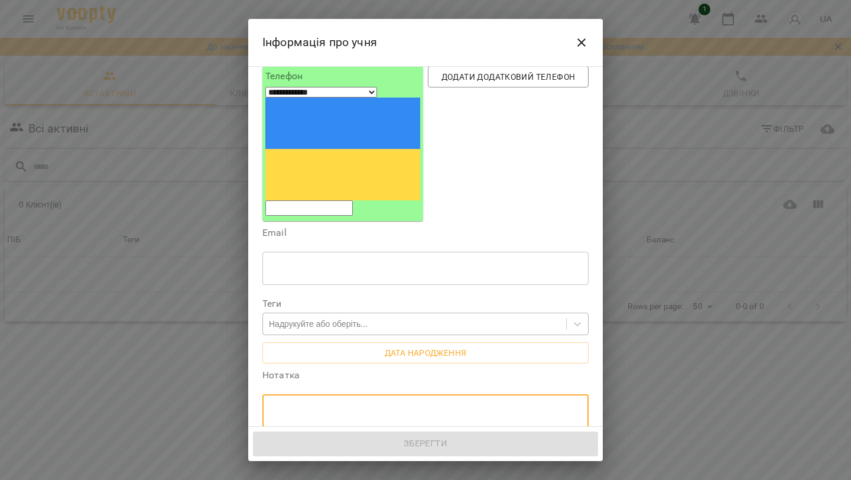
click at [369, 405] on textarea at bounding box center [426, 410] width 310 height 11
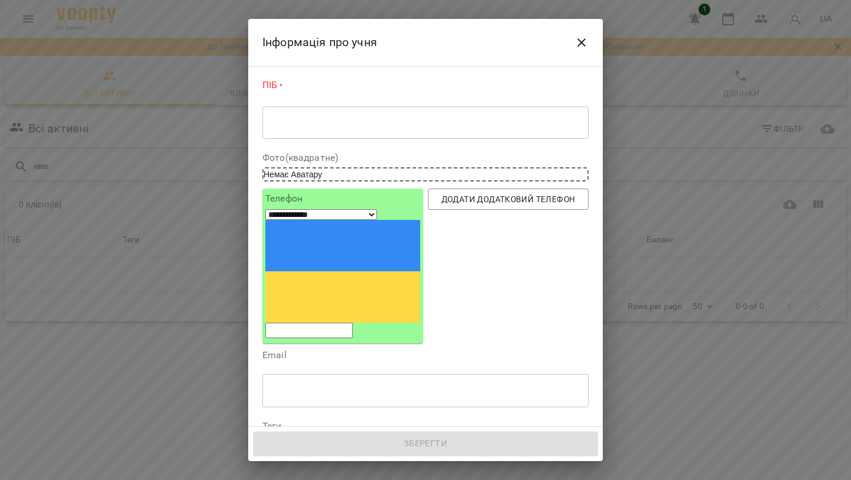
click at [346, 119] on textarea at bounding box center [426, 122] width 310 height 11
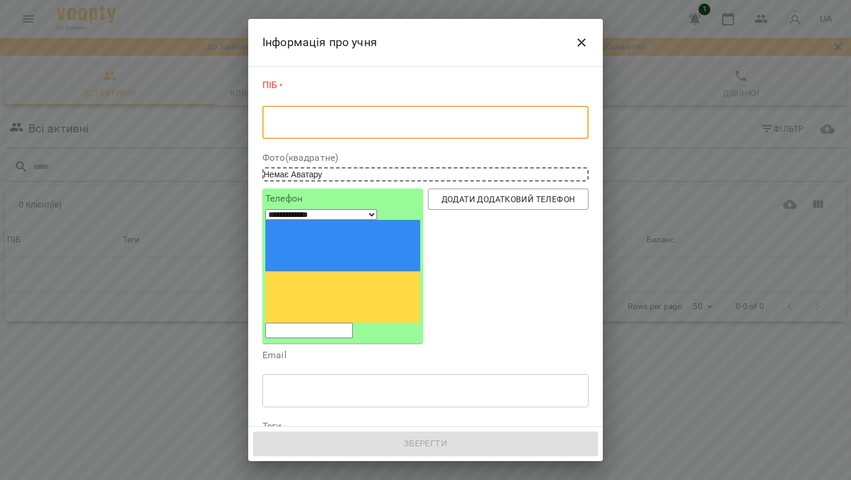
paste textarea "**********"
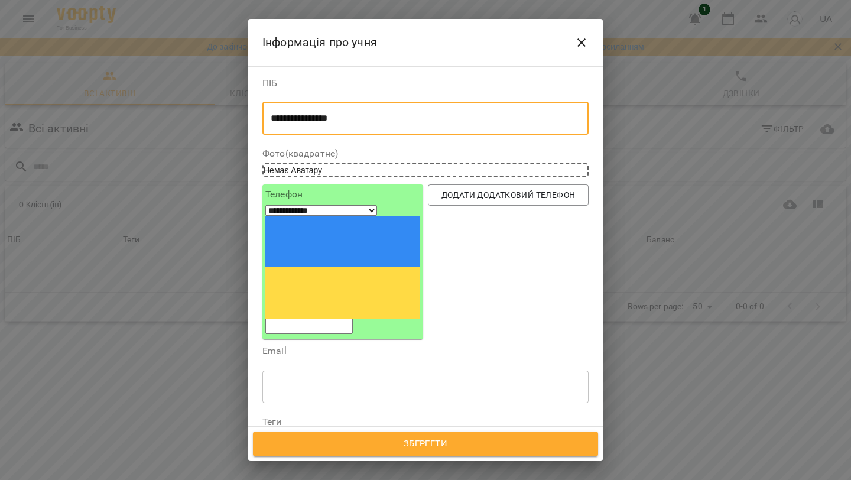
type textarea "**********"
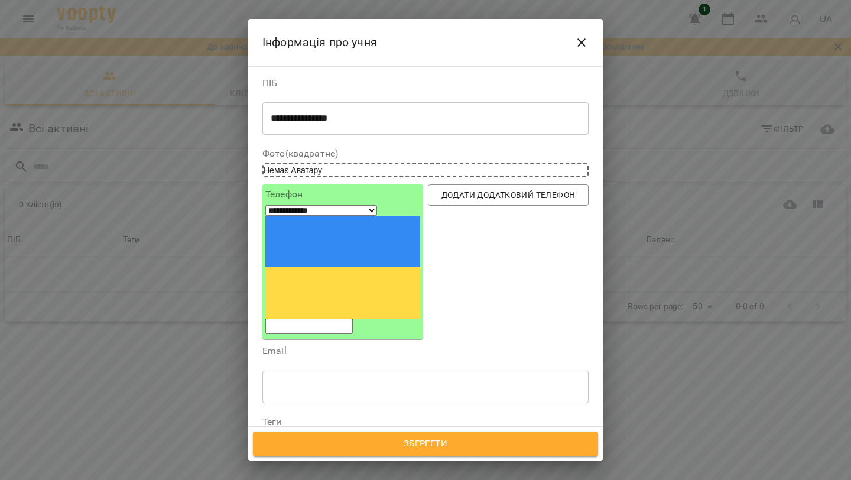
click at [350, 318] on input "tel" at bounding box center [308, 325] width 87 height 15
click at [326, 318] on input "**********" at bounding box center [308, 325] width 87 height 15
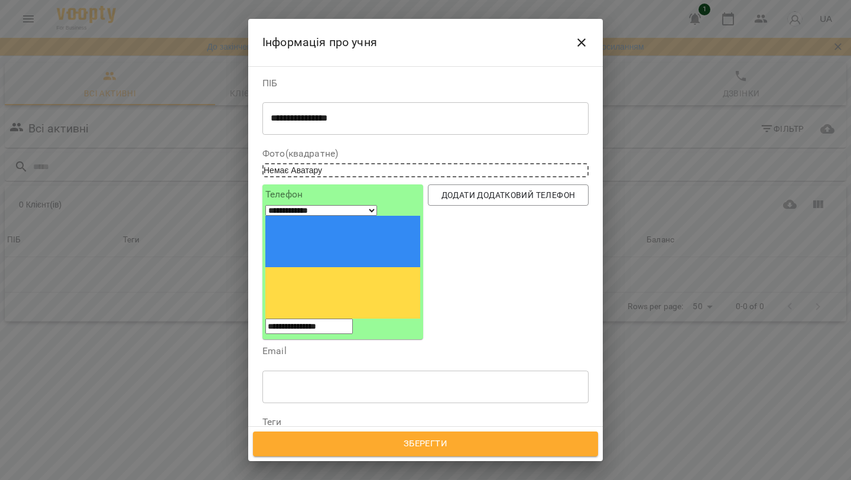
paste input "tel"
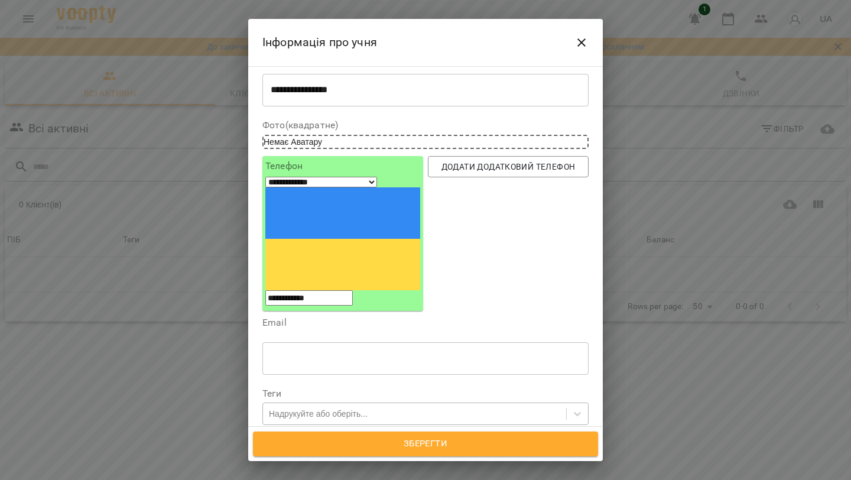
type input "**********"
click at [356, 408] on div "Надрукуйте або оберіть..." at bounding box center [318, 414] width 99 height 12
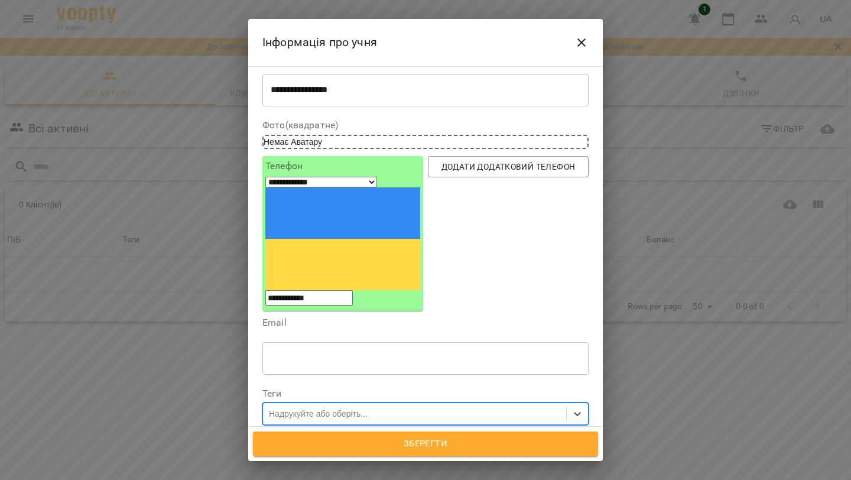
paste input "**********"
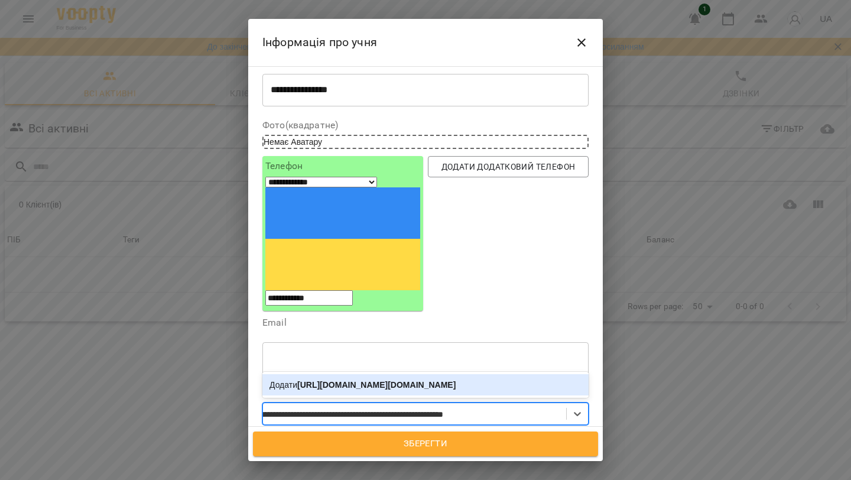
type input "**********"
click at [415, 444] on span "Зберегти" at bounding box center [425, 443] width 319 height 15
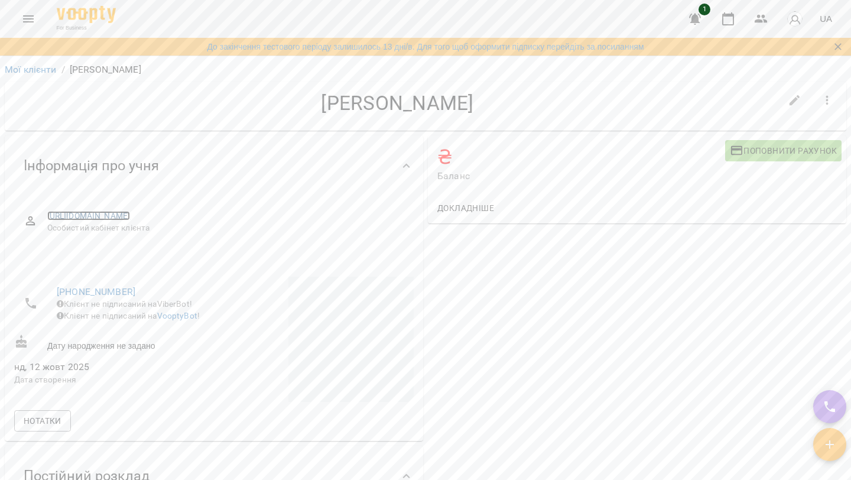
click at [131, 216] on link "[URL][DOMAIN_NAME]" at bounding box center [88, 215] width 83 height 9
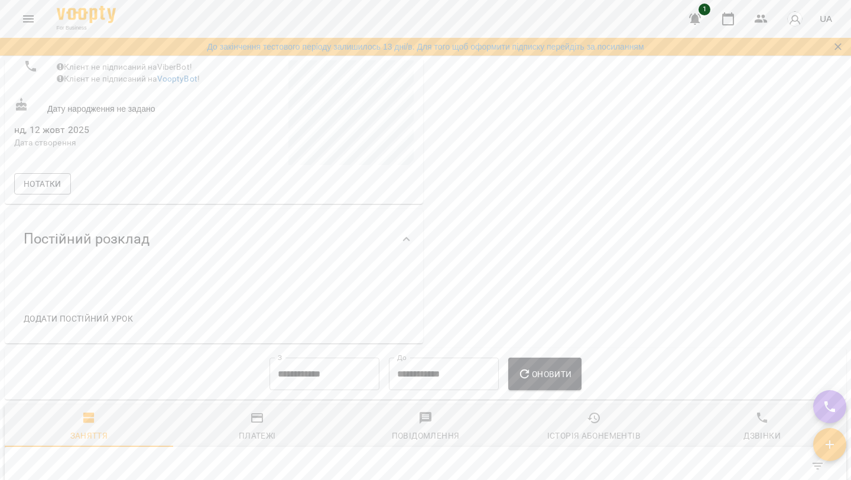
scroll to position [247, 0]
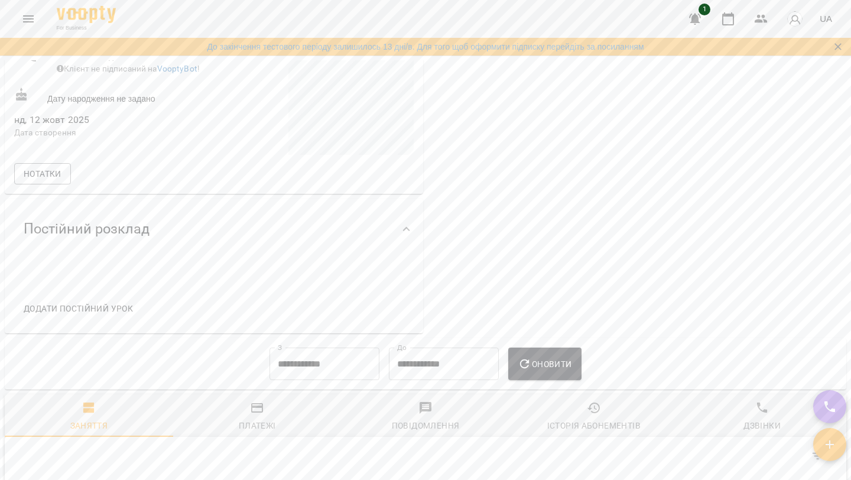
click at [388, 229] on div "Постійний розклад" at bounding box center [203, 228] width 378 height 37
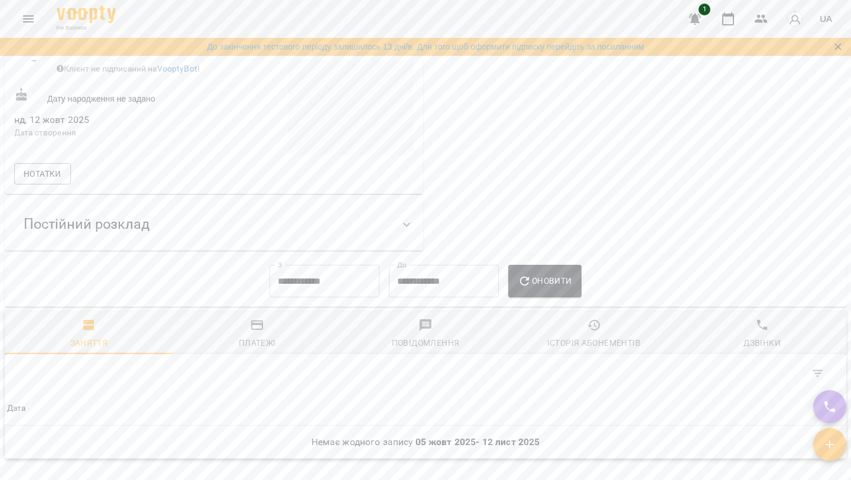
scroll to position [361, 0]
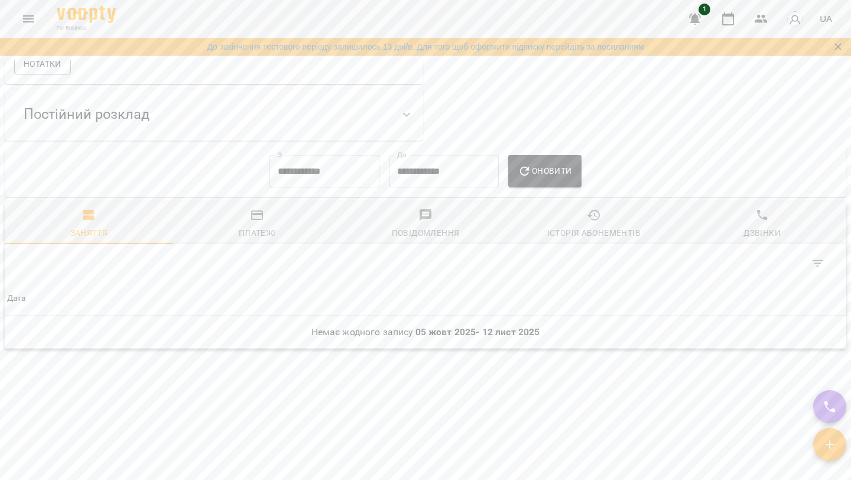
click at [193, 303] on span "Дата" at bounding box center [425, 298] width 837 height 14
click at [246, 235] on div "Платежі" at bounding box center [257, 233] width 37 height 14
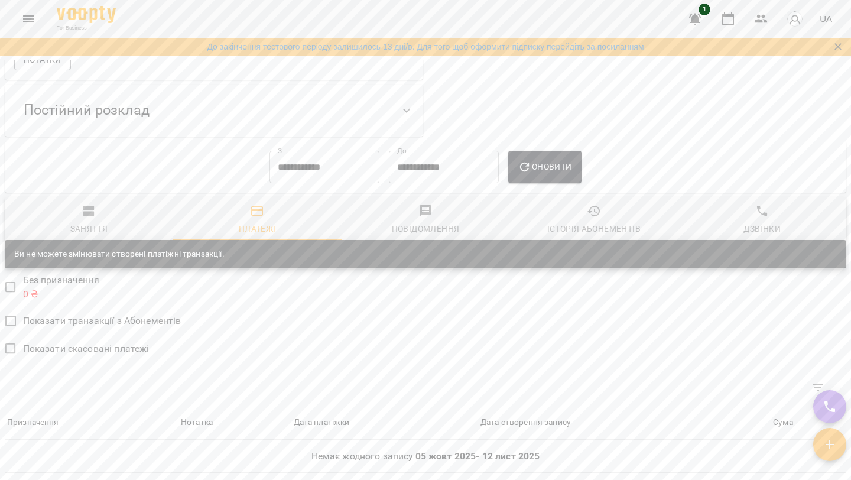
click at [441, 228] on div "Повідомлення" at bounding box center [426, 229] width 68 height 14
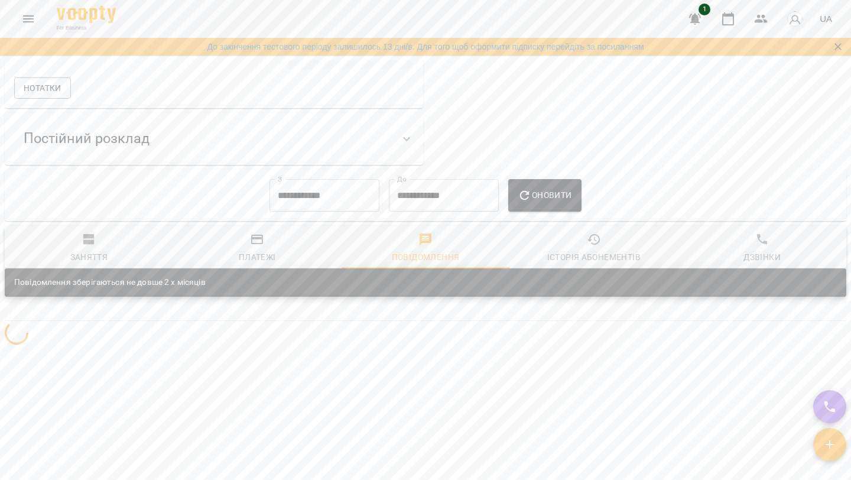
click at [587, 257] on div "Історія абонементів" at bounding box center [593, 257] width 93 height 14
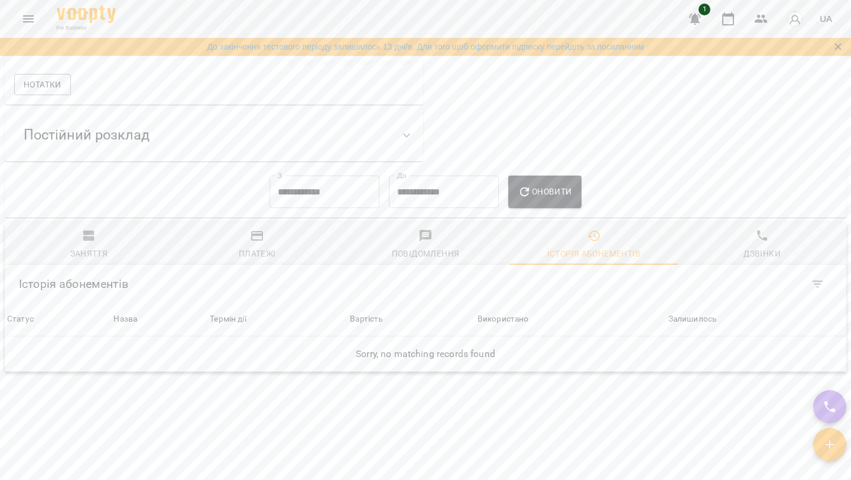
scroll to position [363, 0]
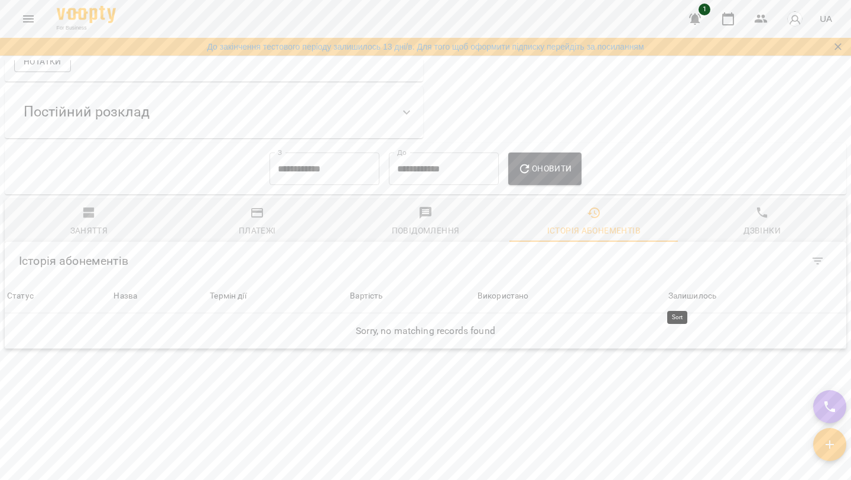
click at [695, 299] on div "Залишилось" at bounding box center [692, 296] width 48 height 14
click at [671, 292] on div "Залишилось" at bounding box center [653, 296] width 48 height 14
click at [115, 220] on span "Заняття" at bounding box center [89, 222] width 154 height 32
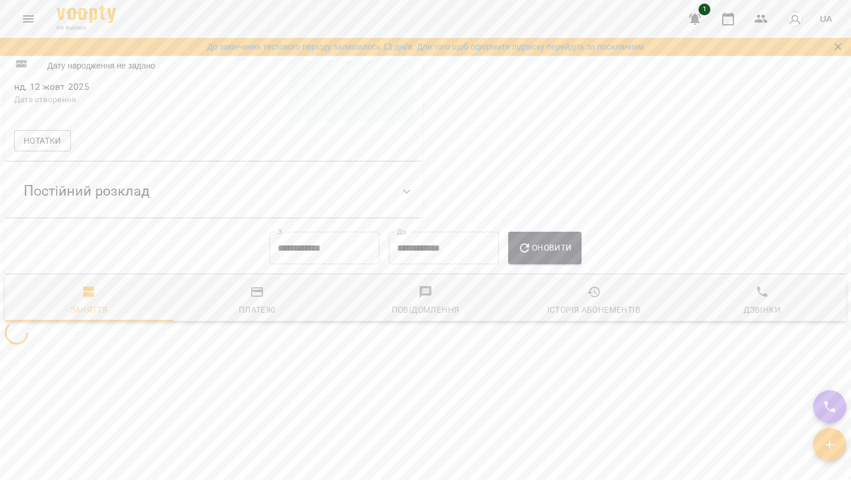
scroll to position [361, 0]
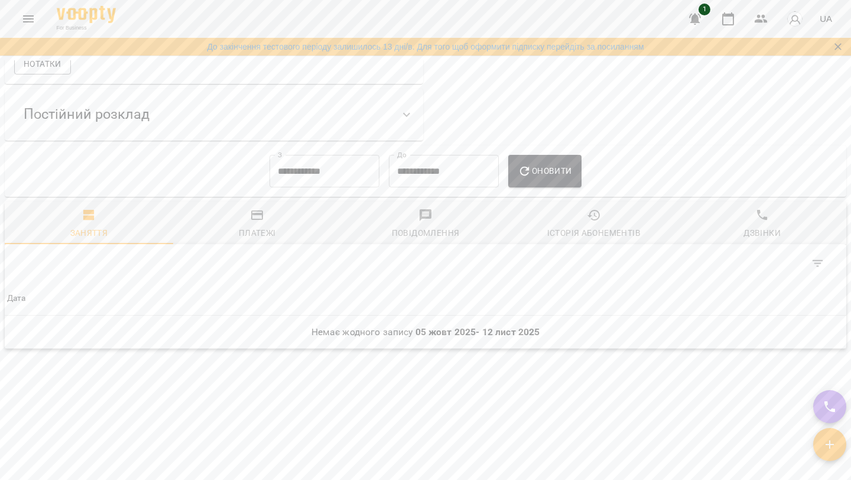
click at [213, 310] on th "Дата" at bounding box center [425, 298] width 841 height 33
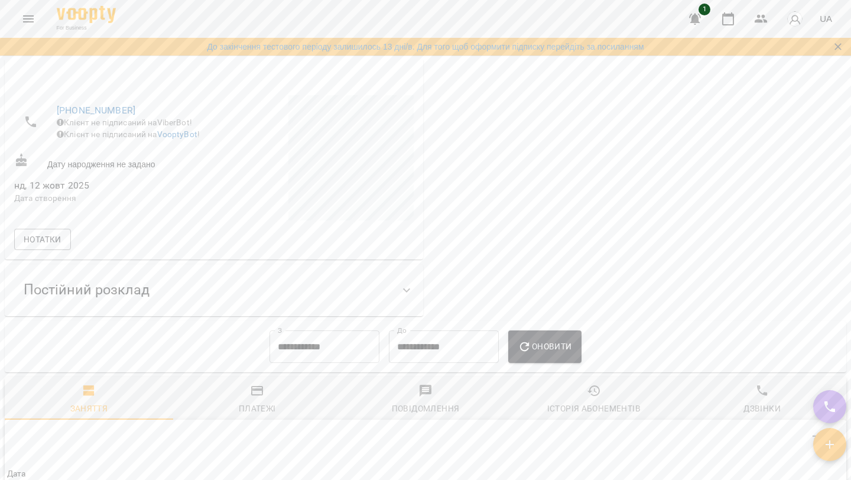
scroll to position [168, 0]
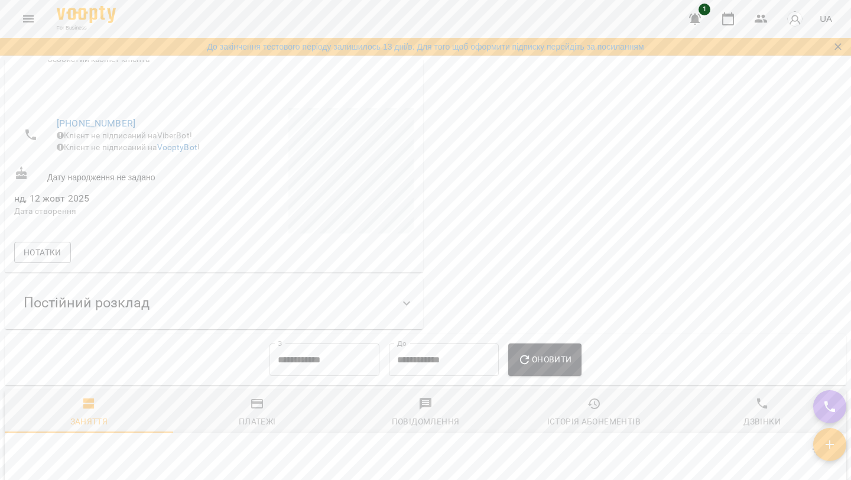
click at [170, 300] on div "Постійний розклад" at bounding box center [203, 302] width 378 height 37
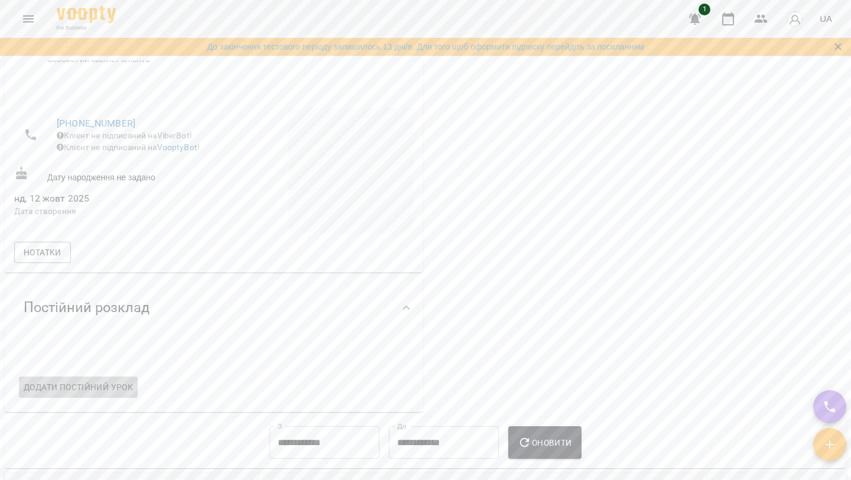
click at [132, 388] on span "Додати постійний урок" at bounding box center [78, 387] width 109 height 14
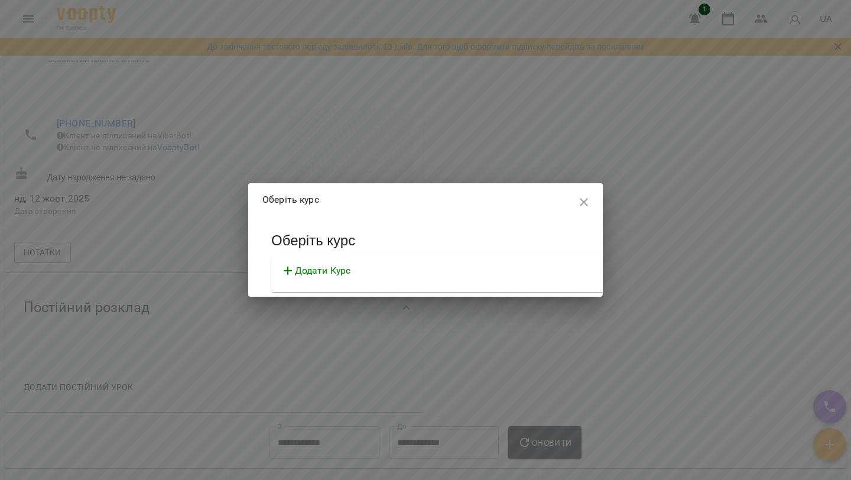
click at [351, 272] on p "Додати Курс" at bounding box center [323, 271] width 56 height 14
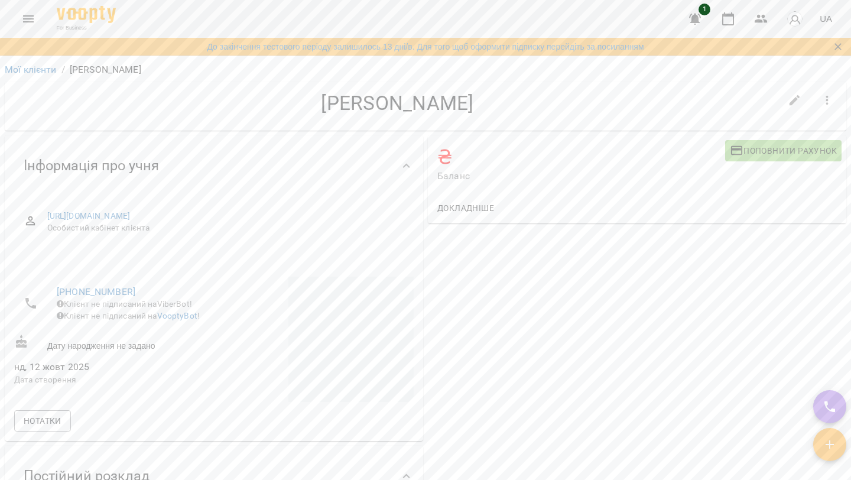
click at [789, 103] on icon "button" at bounding box center [795, 100] width 14 height 14
select select "**"
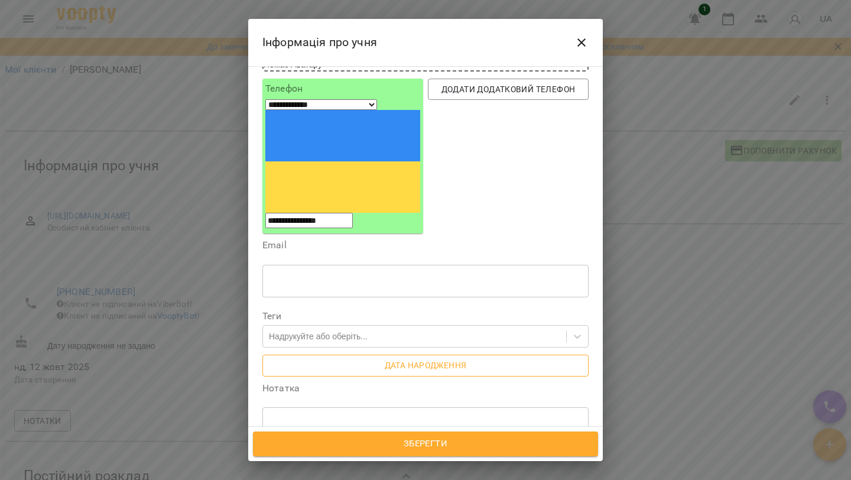
scroll to position [108, 0]
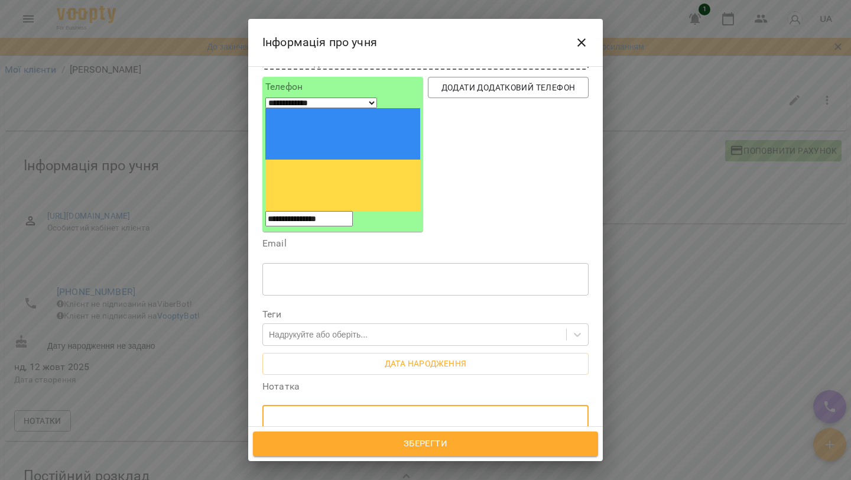
click at [405, 416] on textarea at bounding box center [426, 421] width 310 height 11
paste textarea "**********"
type textarea "**********"
click at [416, 446] on span "Зберегти" at bounding box center [425, 443] width 319 height 15
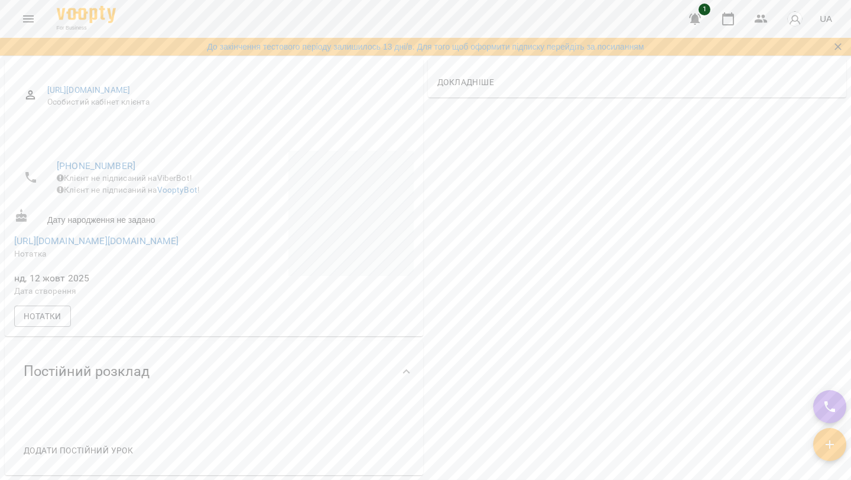
scroll to position [146, 0]
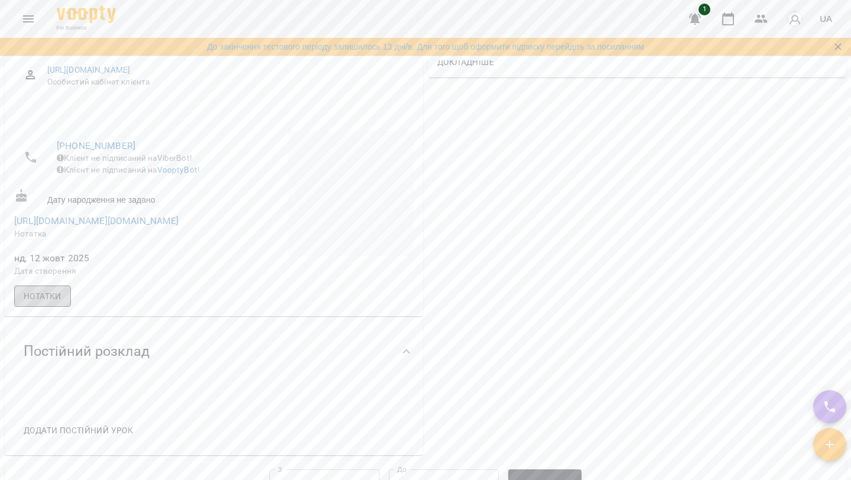
click at [50, 303] on span "Нотатки" at bounding box center [43, 296] width 38 height 14
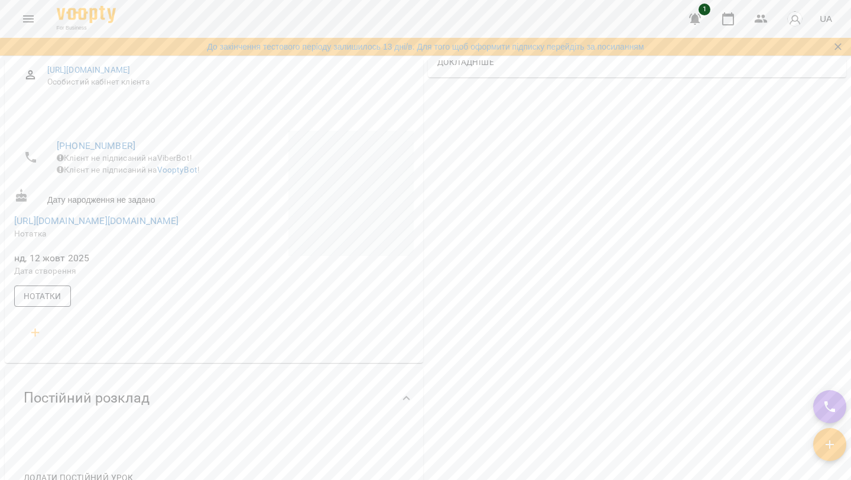
click at [50, 303] on span "Нотатки" at bounding box center [43, 296] width 38 height 14
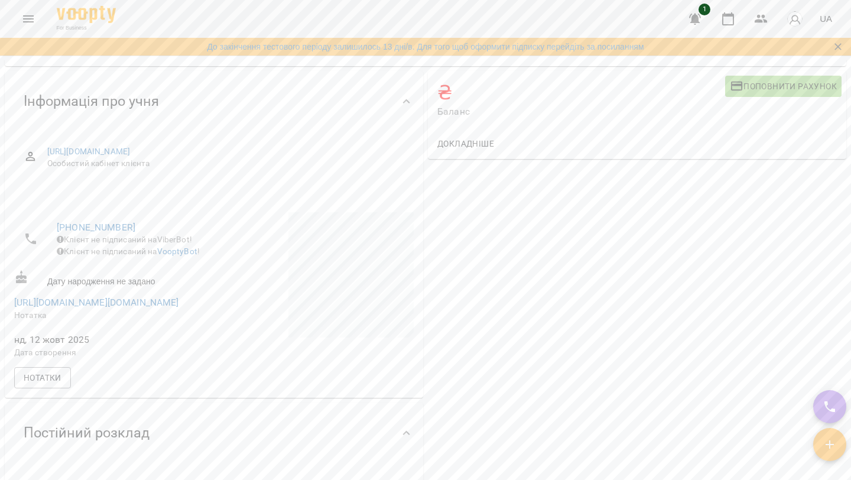
scroll to position [0, 0]
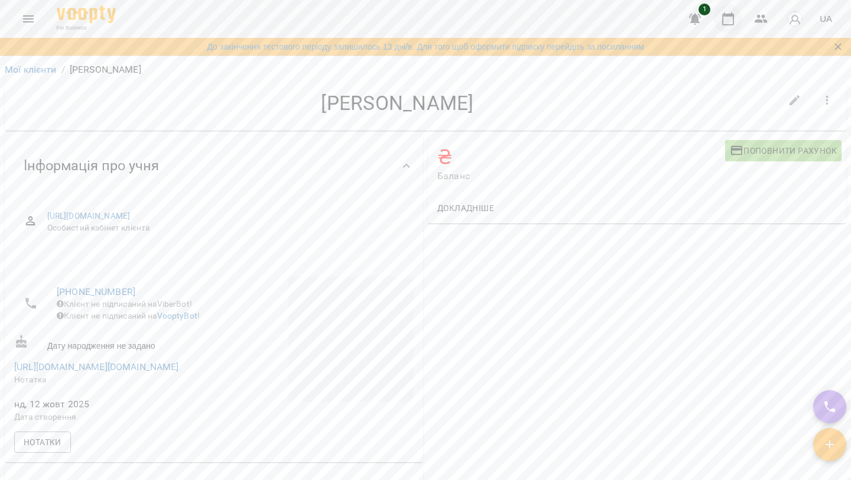
click at [733, 22] on icon "button" at bounding box center [728, 19] width 14 height 14
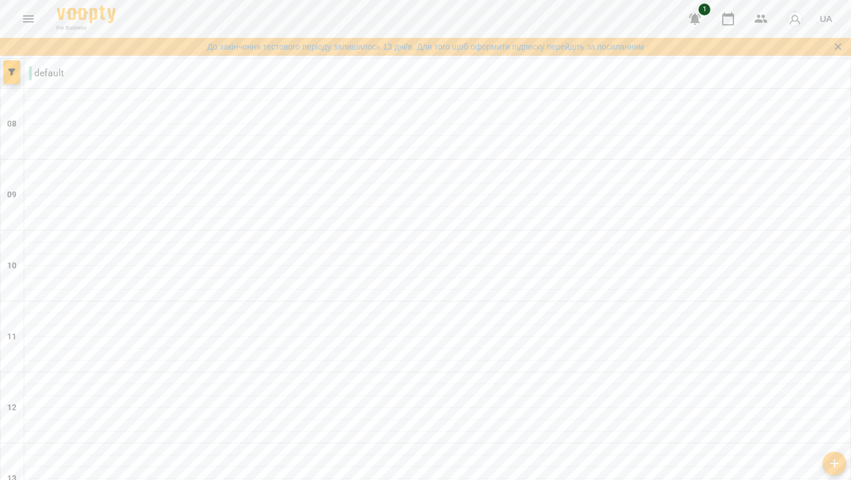
click at [93, 301] on div at bounding box center [437, 307] width 826 height 12
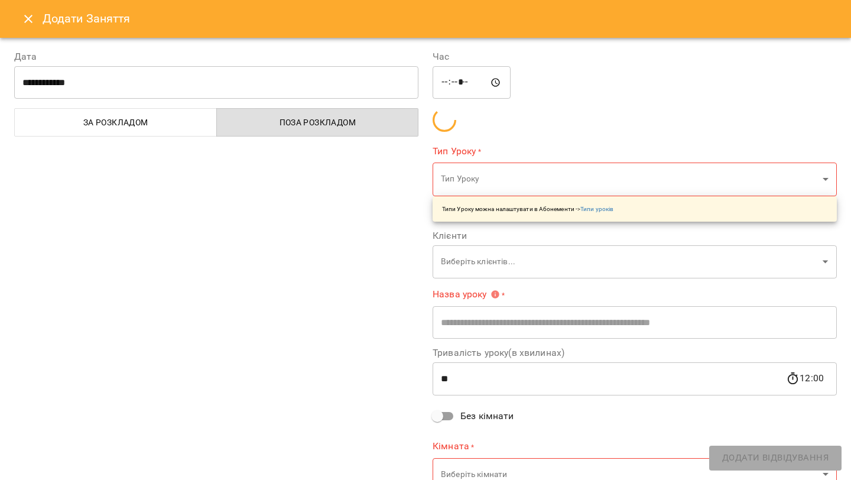
type input "**********"
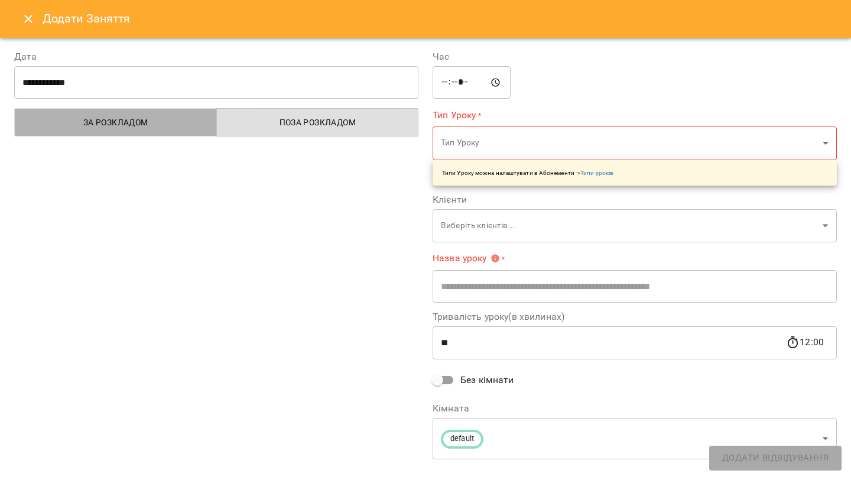
click at [186, 129] on span "За розкладом" at bounding box center [116, 122] width 188 height 14
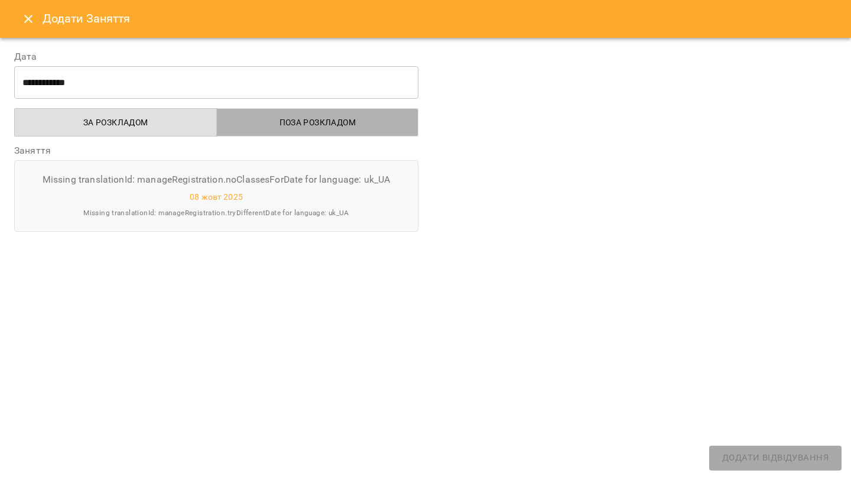
click at [271, 122] on span "Поза розкладом" at bounding box center [318, 122] width 188 height 14
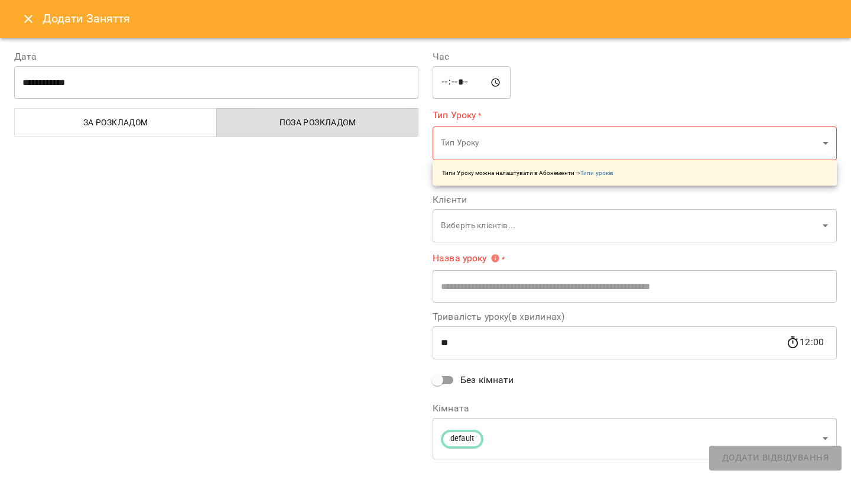
click at [167, 123] on span "За розкладом" at bounding box center [116, 122] width 188 height 14
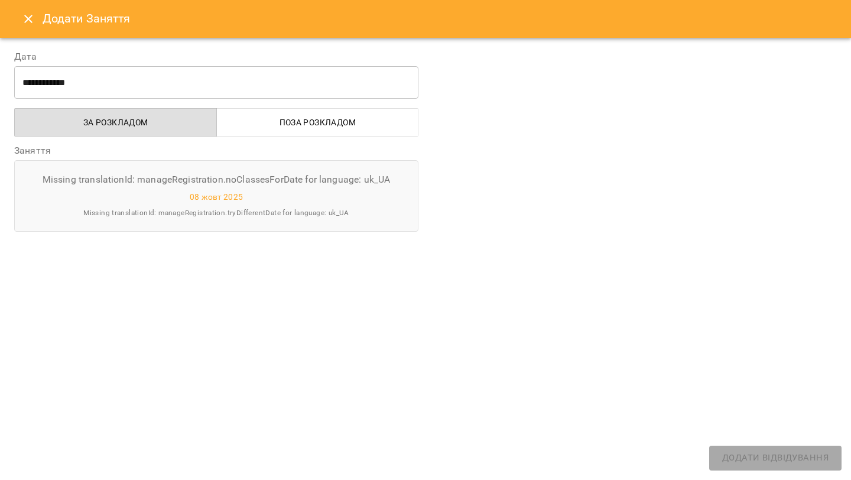
click at [259, 121] on span "Поза розкладом" at bounding box center [318, 122] width 188 height 14
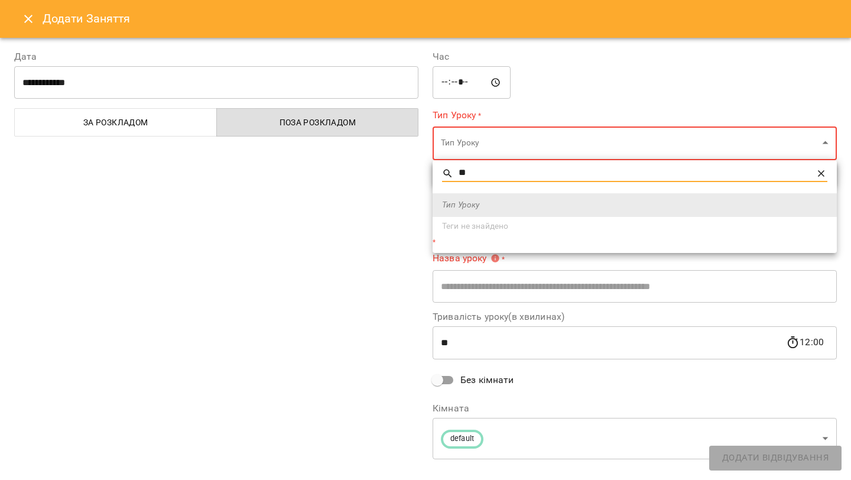
type input "*"
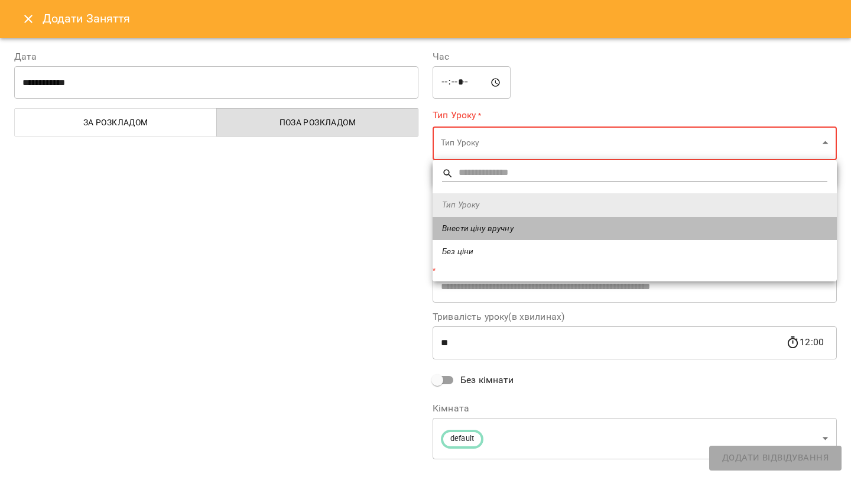
click at [499, 226] on span "Внести ціну вручну" at bounding box center [634, 229] width 385 height 12
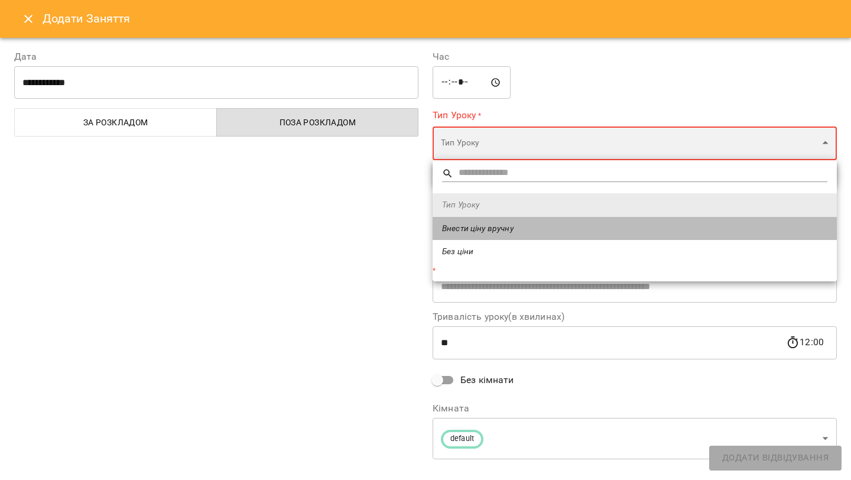
type input "**********"
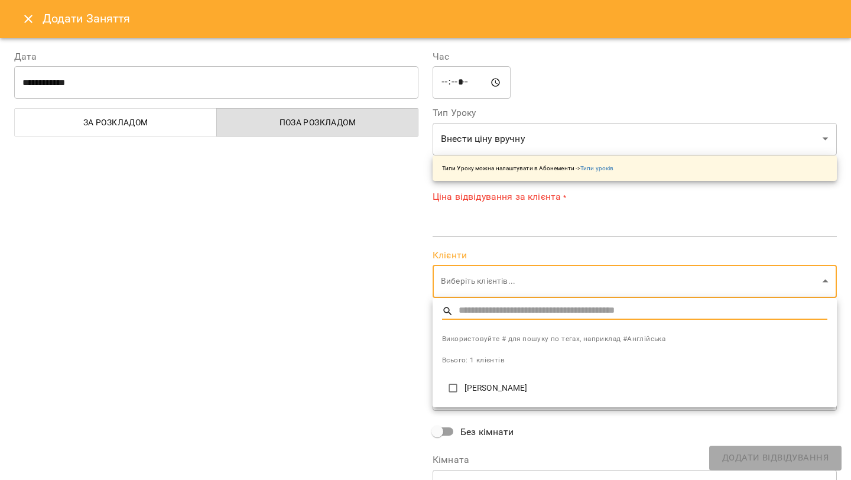
click at [489, 388] on p "[PERSON_NAME]" at bounding box center [645, 388] width 363 height 12
type input "**********"
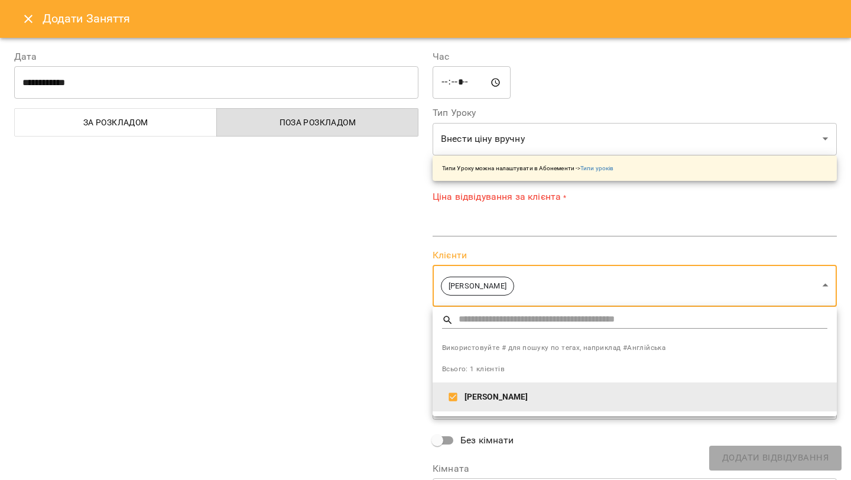
click at [566, 220] on div at bounding box center [425, 240] width 851 height 480
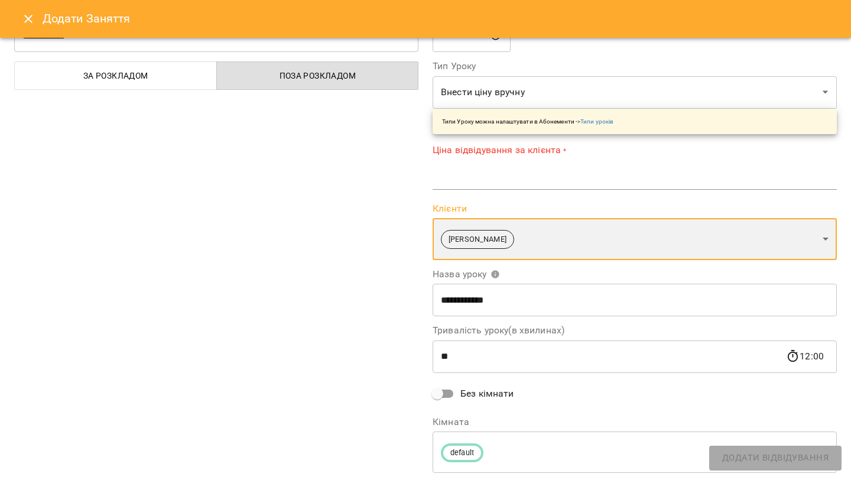
scroll to position [49, 0]
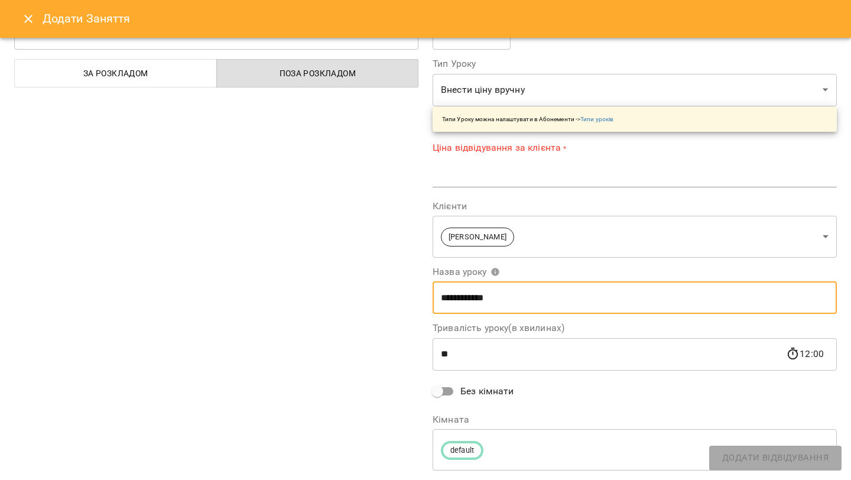
click at [519, 291] on input "**********" at bounding box center [634, 297] width 404 height 33
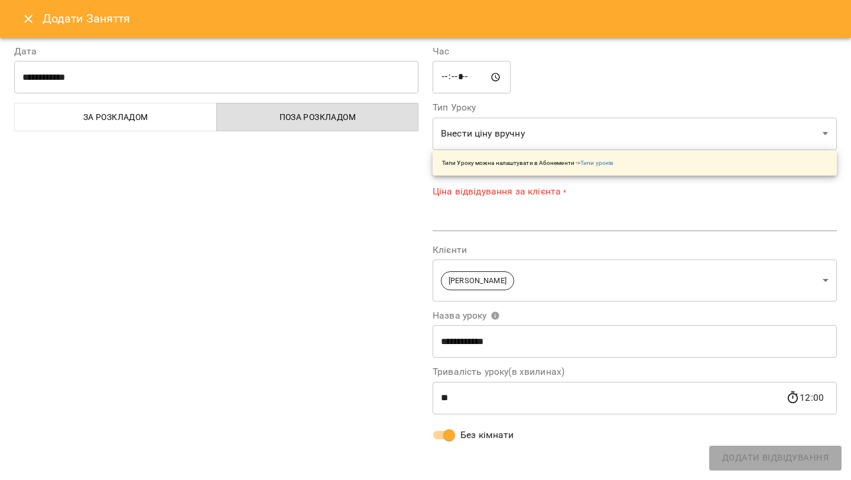
scroll to position [5, 0]
click at [161, 125] on button "За розкладом" at bounding box center [115, 117] width 203 height 28
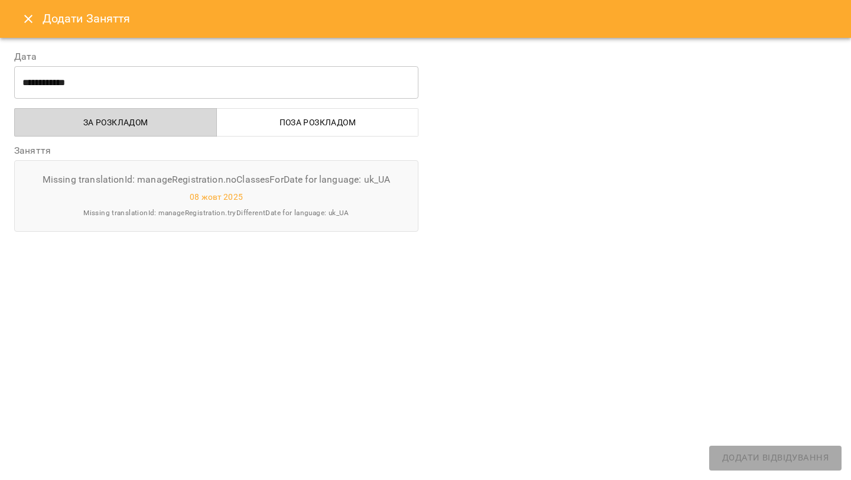
scroll to position [0, 0]
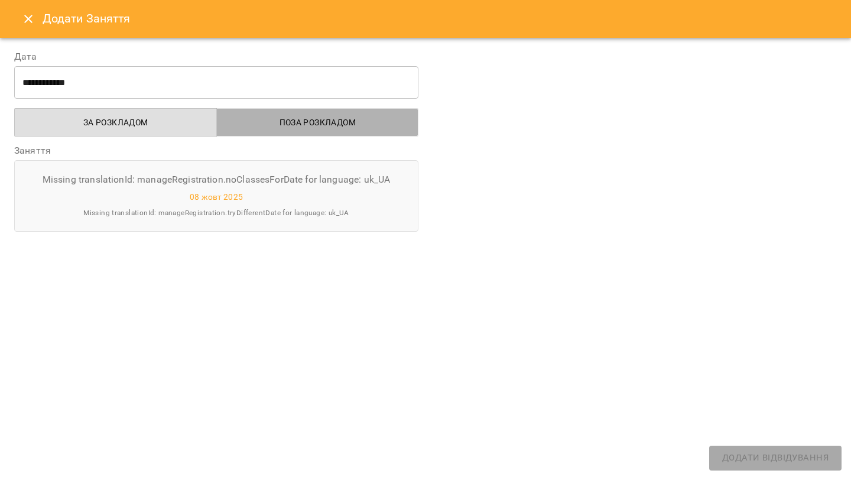
click at [267, 131] on button "Поза розкладом" at bounding box center [317, 122] width 203 height 28
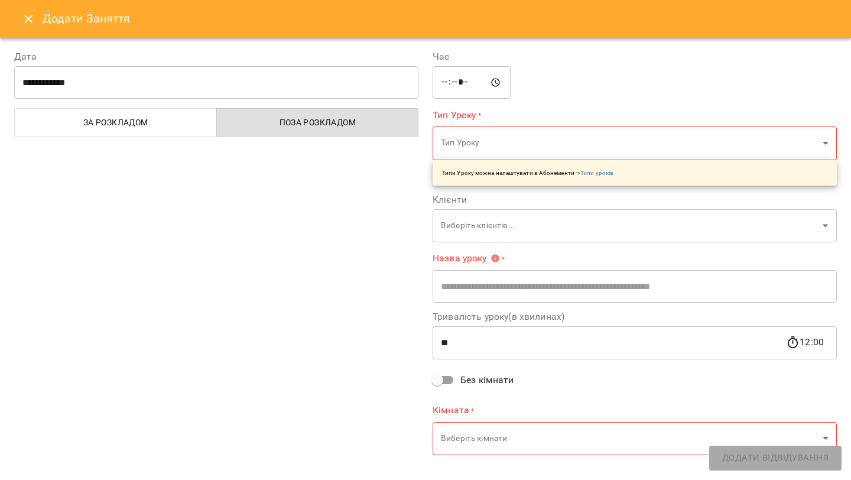
scroll to position [15, 0]
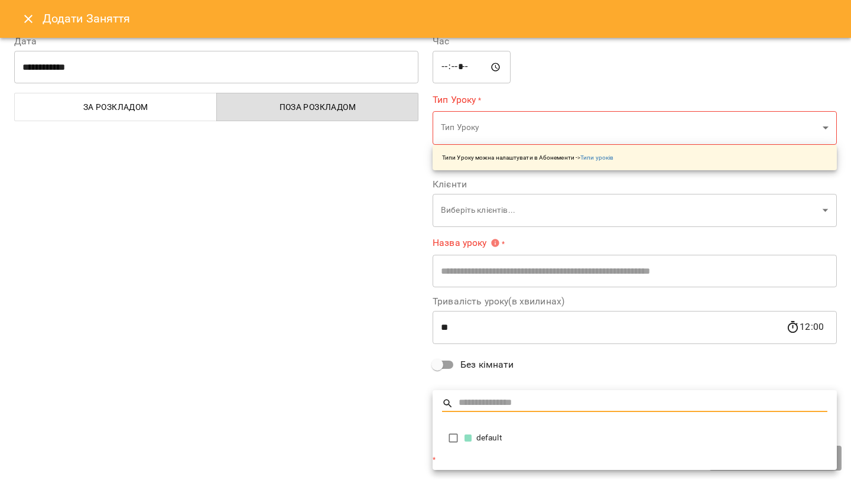
click at [548, 366] on div at bounding box center [425, 240] width 851 height 480
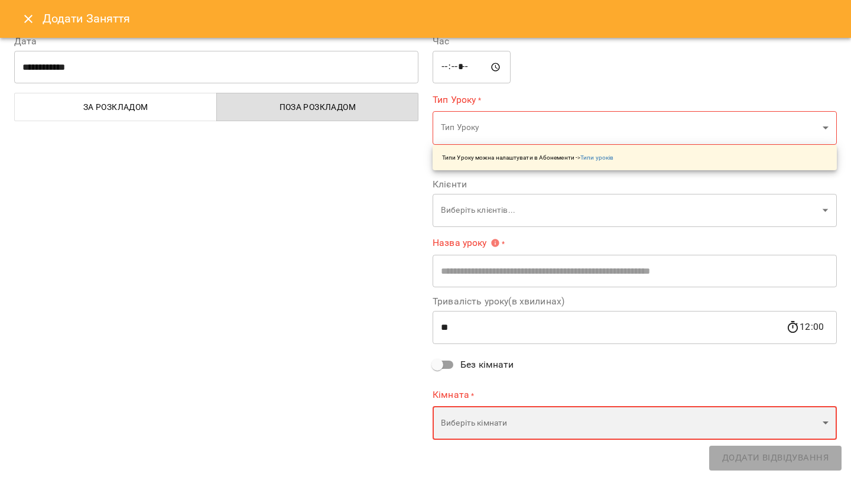
scroll to position [0, 0]
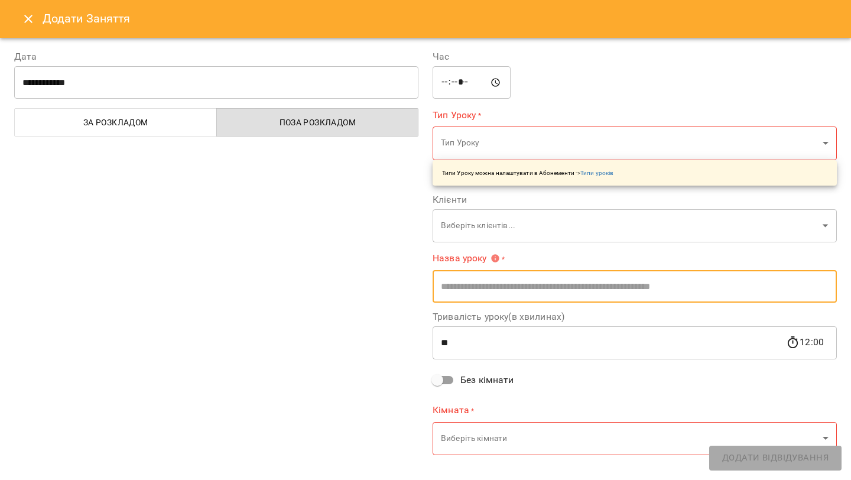
click at [492, 288] on input "text" at bounding box center [634, 286] width 404 height 33
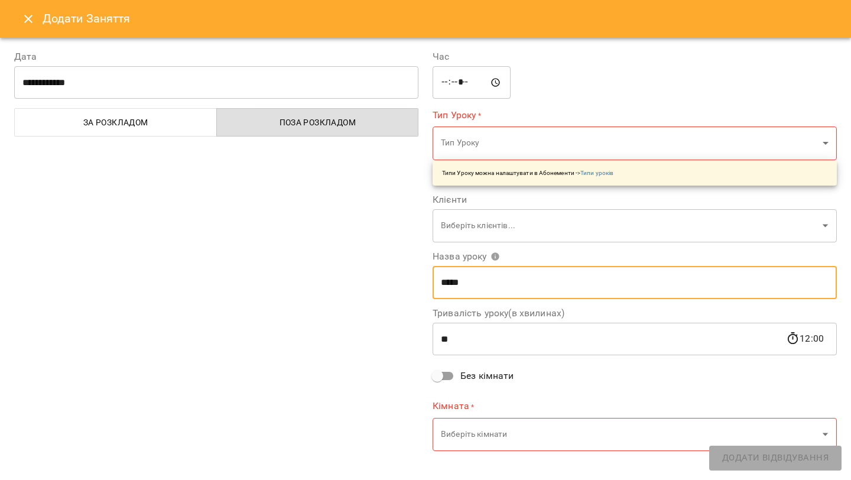
type input "*****"
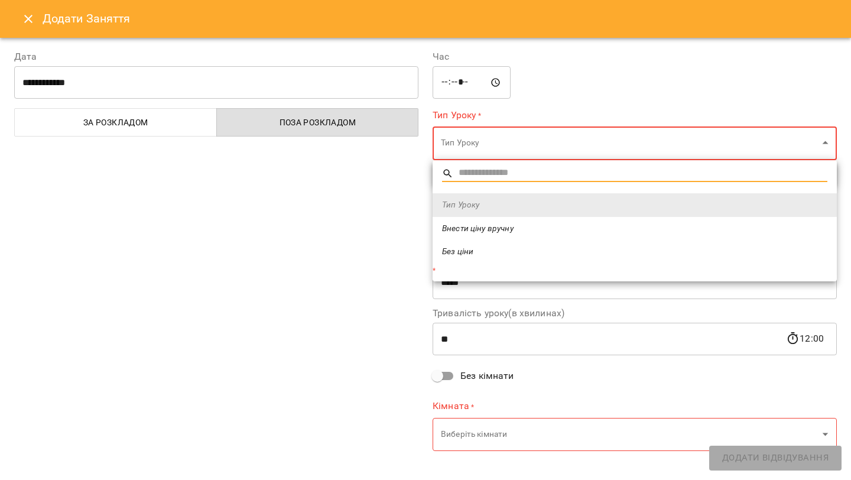
click at [490, 246] on span "Без ціни" at bounding box center [634, 252] width 385 height 12
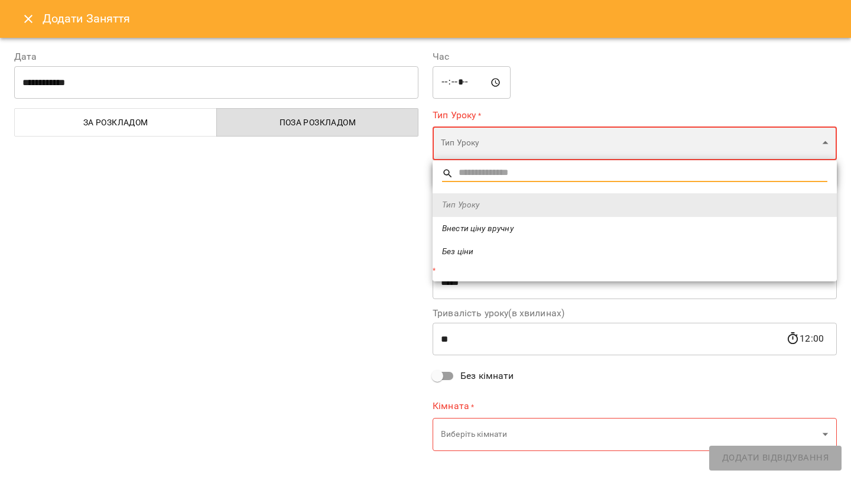
type input "********"
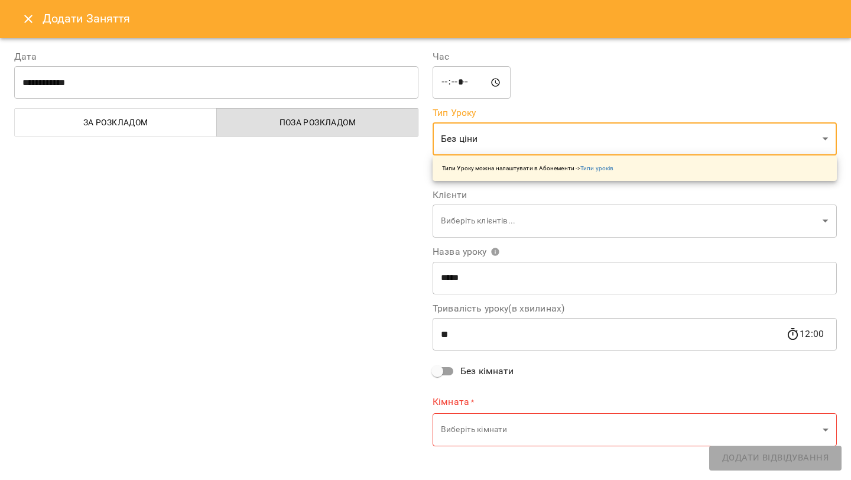
click at [676, 77] on div "***** ​" at bounding box center [634, 82] width 404 height 33
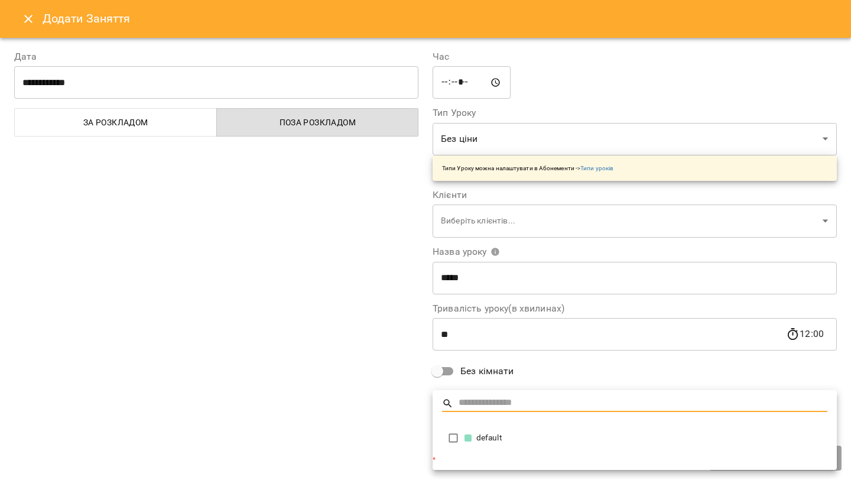
click at [535, 435] on div "default" at bounding box center [645, 438] width 363 height 12
type input "**********"
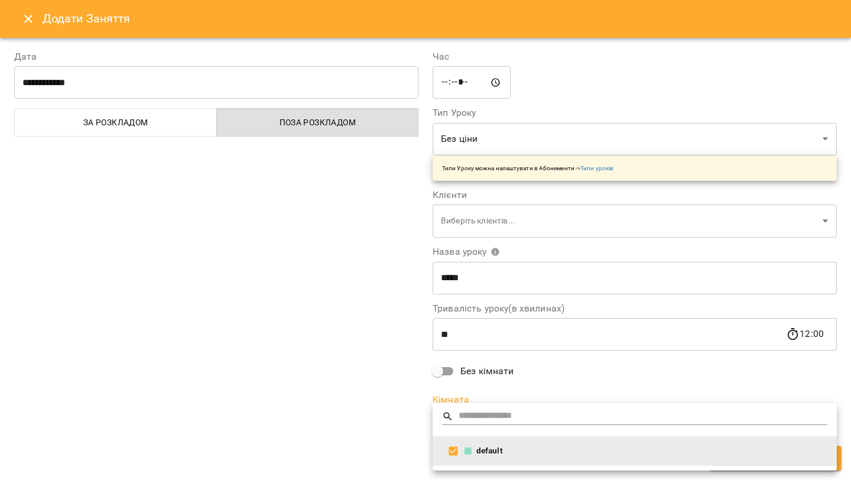
click at [588, 373] on div at bounding box center [425, 240] width 851 height 480
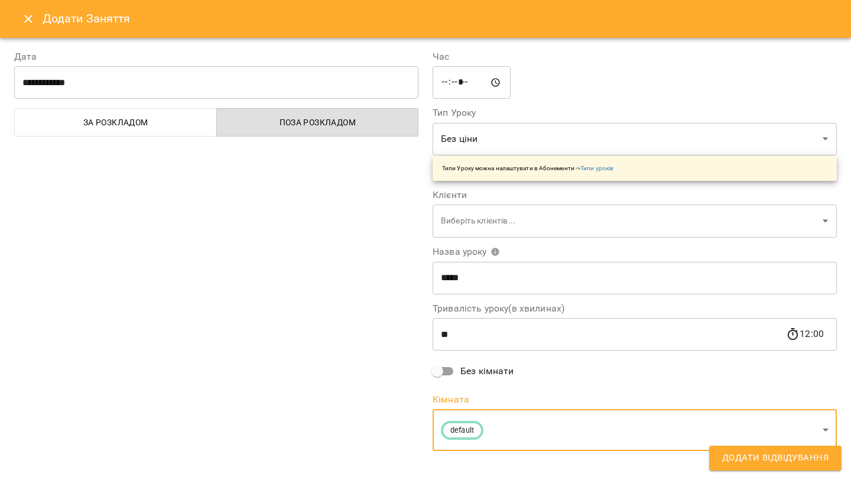
click at [750, 456] on span "Додати Відвідування" at bounding box center [775, 457] width 106 height 15
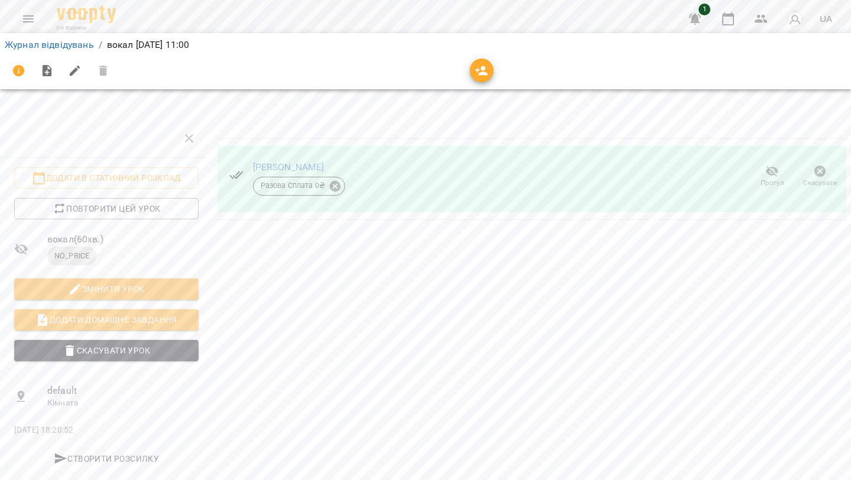
scroll to position [2, 0]
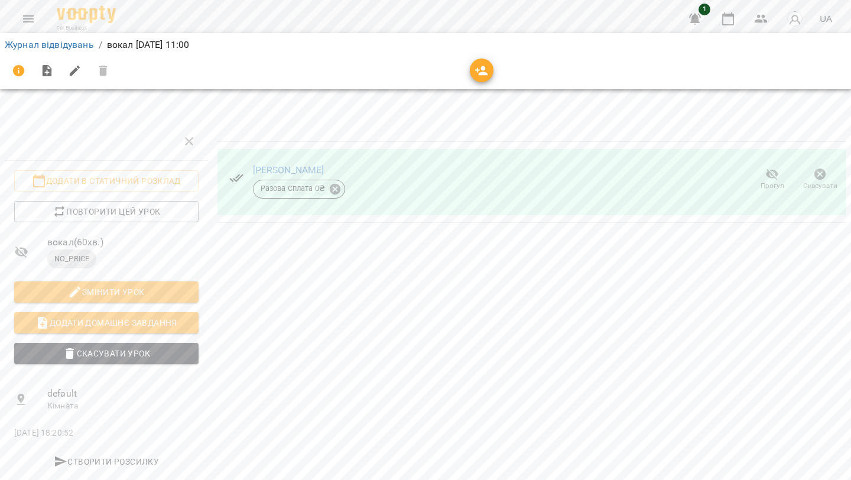
click at [86, 257] on span "NO_PRICE" at bounding box center [71, 258] width 49 height 11
click at [28, 24] on icon "Menu" at bounding box center [28, 19] width 14 height 14
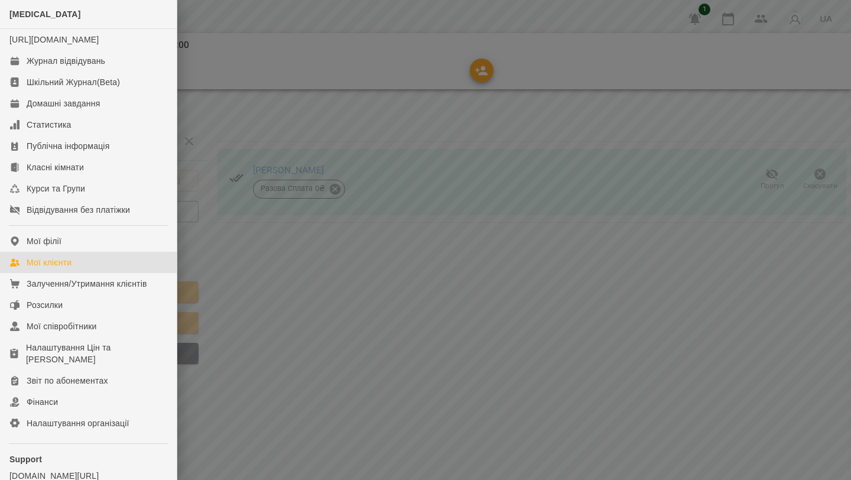
click at [71, 268] on div "Мої клієнти" at bounding box center [49, 262] width 45 height 12
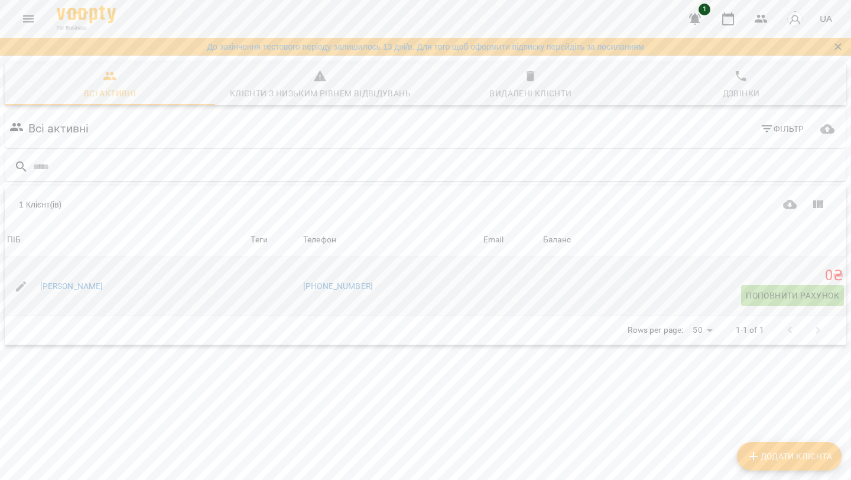
click at [782, 289] on span "Поповнити рахунок" at bounding box center [792, 295] width 93 height 14
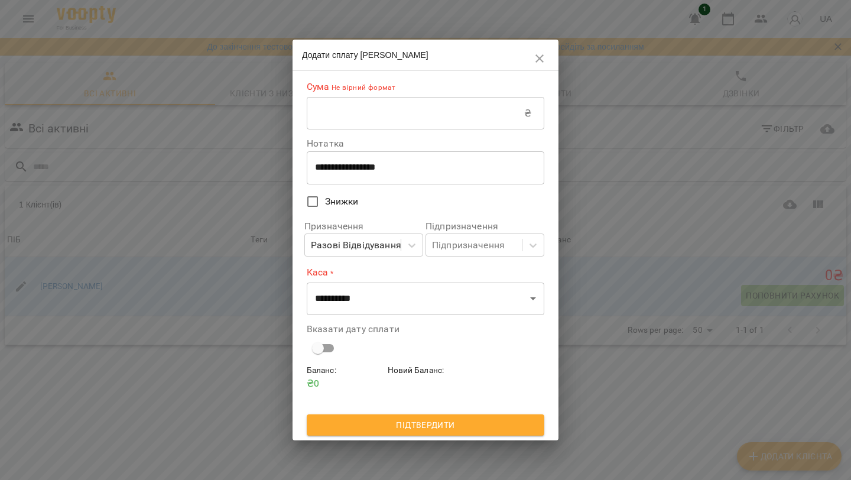
click at [377, 112] on input "text" at bounding box center [415, 113] width 217 height 33
click at [536, 56] on icon "button" at bounding box center [539, 58] width 14 height 14
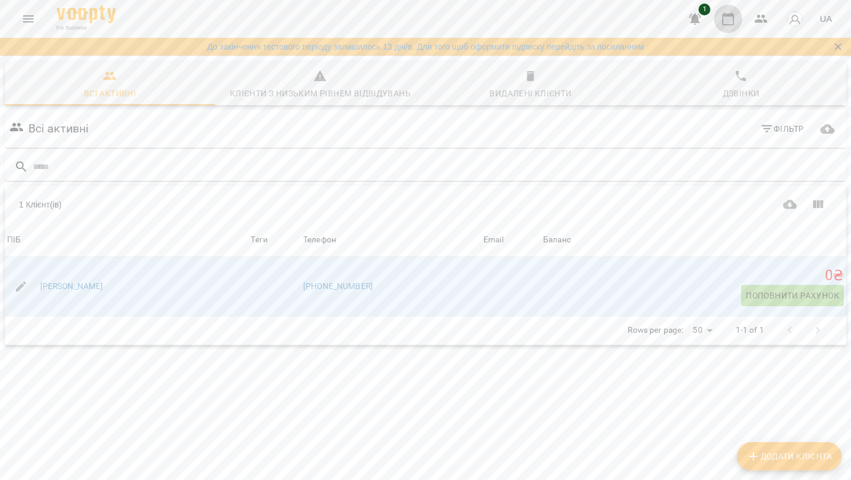
click at [729, 19] on icon "button" at bounding box center [728, 19] width 14 height 14
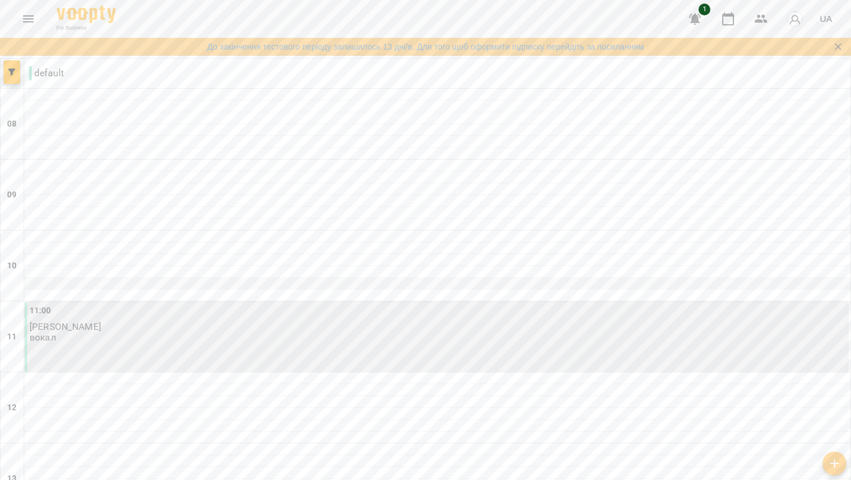
scroll to position [67, 0]
click at [30, 12] on icon "Menu" at bounding box center [28, 19] width 14 height 14
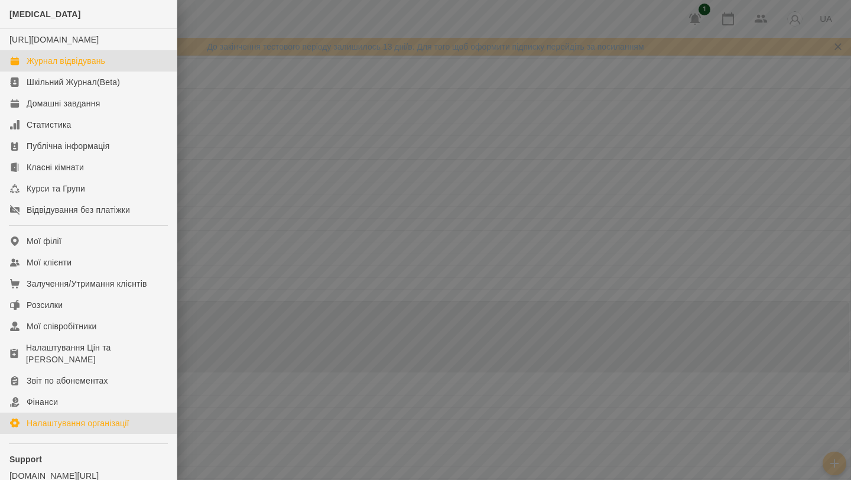
click at [86, 429] on div "Налаштування організації" at bounding box center [78, 423] width 103 height 12
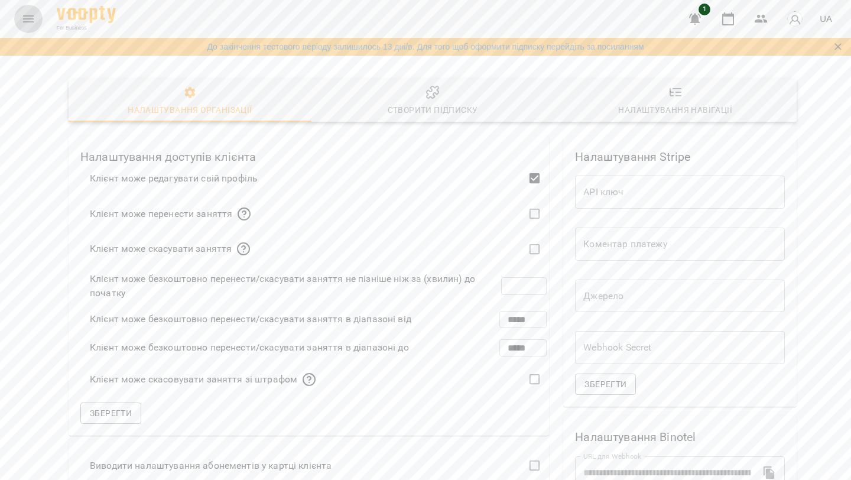
click at [28, 16] on icon "Menu" at bounding box center [28, 18] width 11 height 7
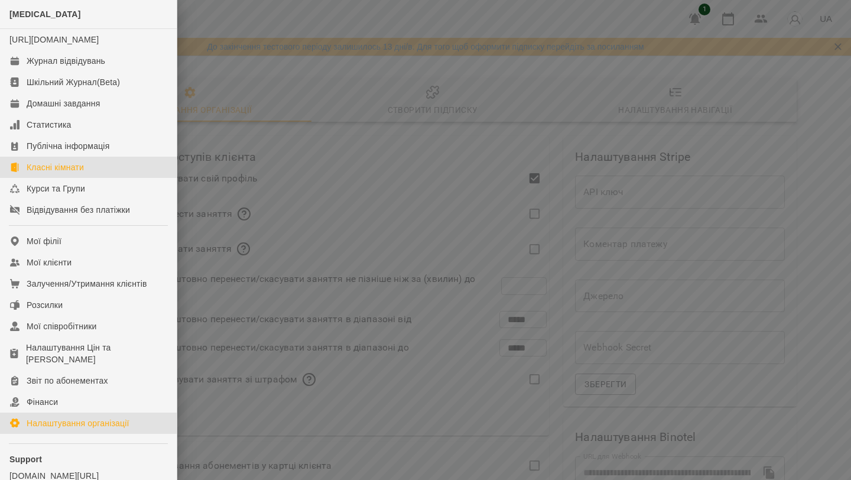
click at [38, 173] on div "Класні кімнати" at bounding box center [55, 167] width 57 height 12
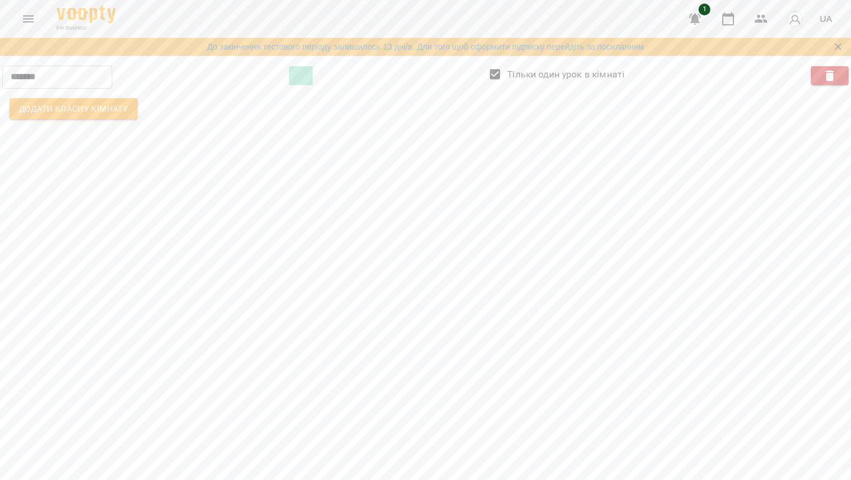
click at [34, 10] on button "Menu" at bounding box center [28, 19] width 28 height 28
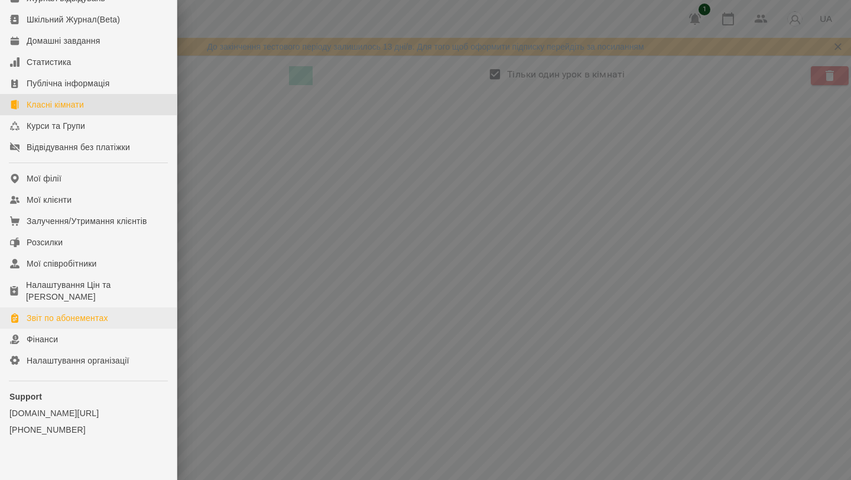
scroll to position [87, 0]
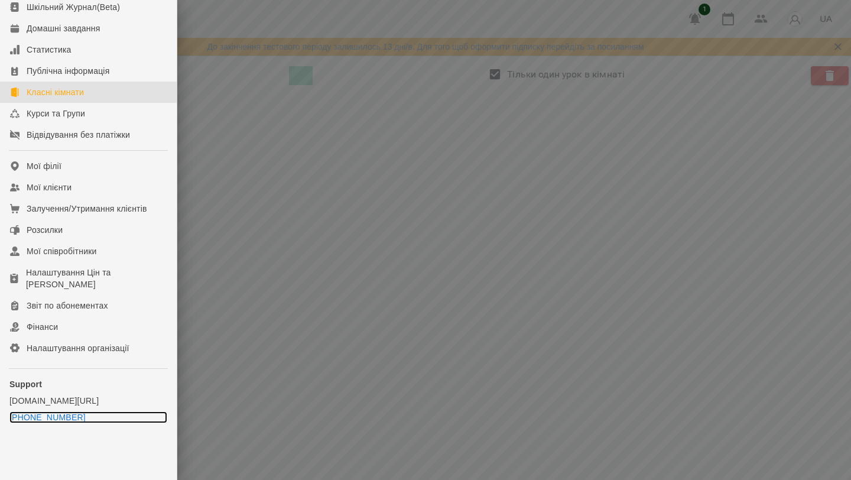
click at [84, 420] on link "[PHONE_NUMBER]" at bounding box center [88, 417] width 158 height 12
click at [71, 399] on link "[DOMAIN_NAME][URL]" at bounding box center [88, 401] width 158 height 12
